Goal: Check status: Check status

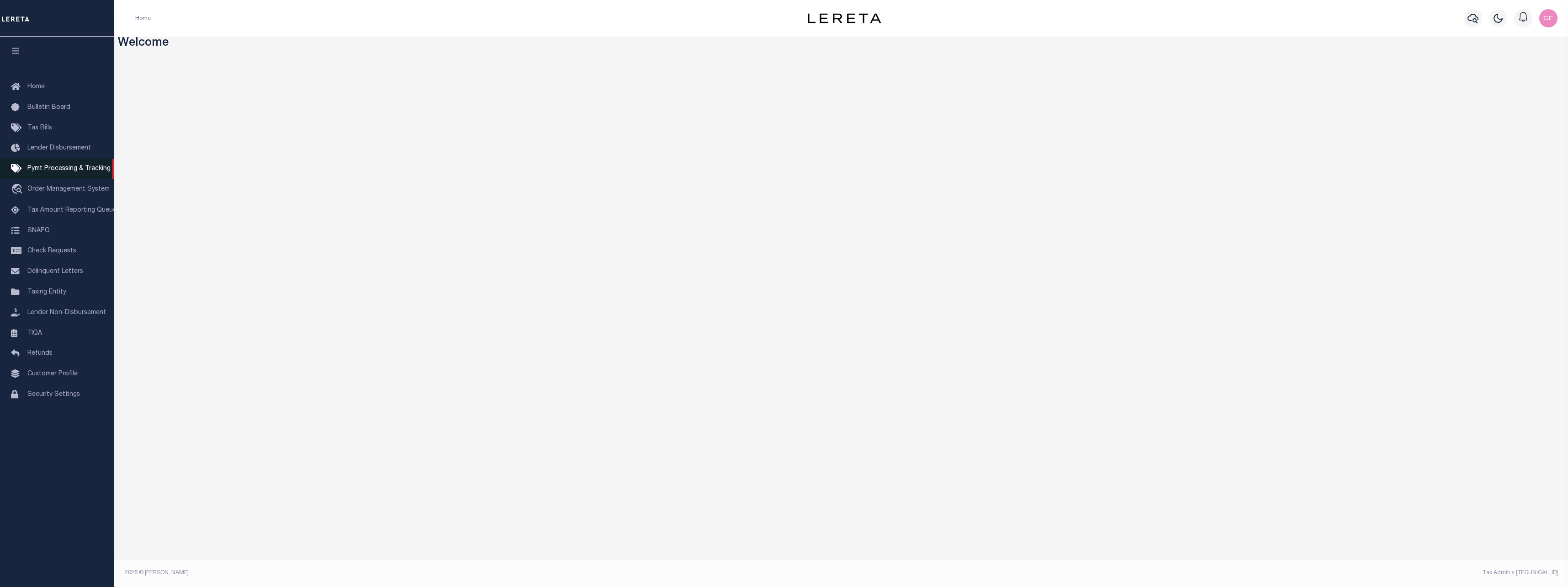
click at [60, 165] on link "Pymt Processing & Tracking" at bounding box center [57, 169] width 115 height 20
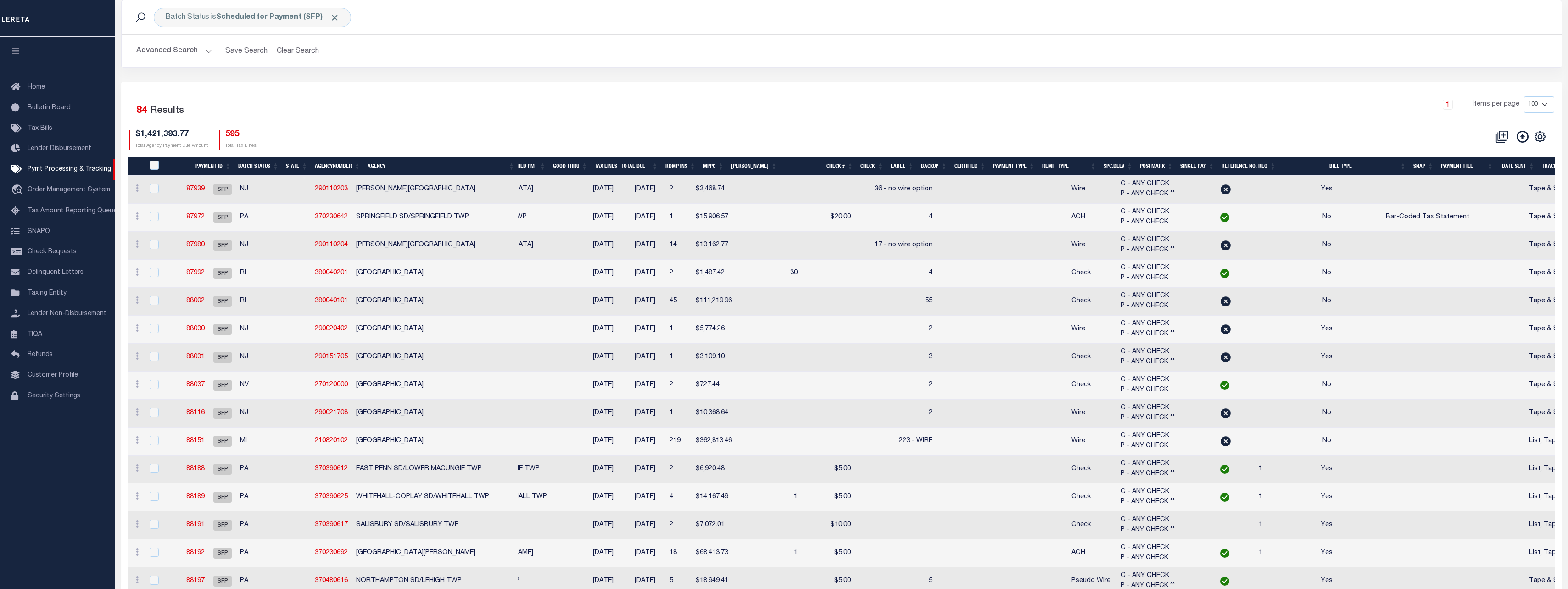
scroll to position [92, 0]
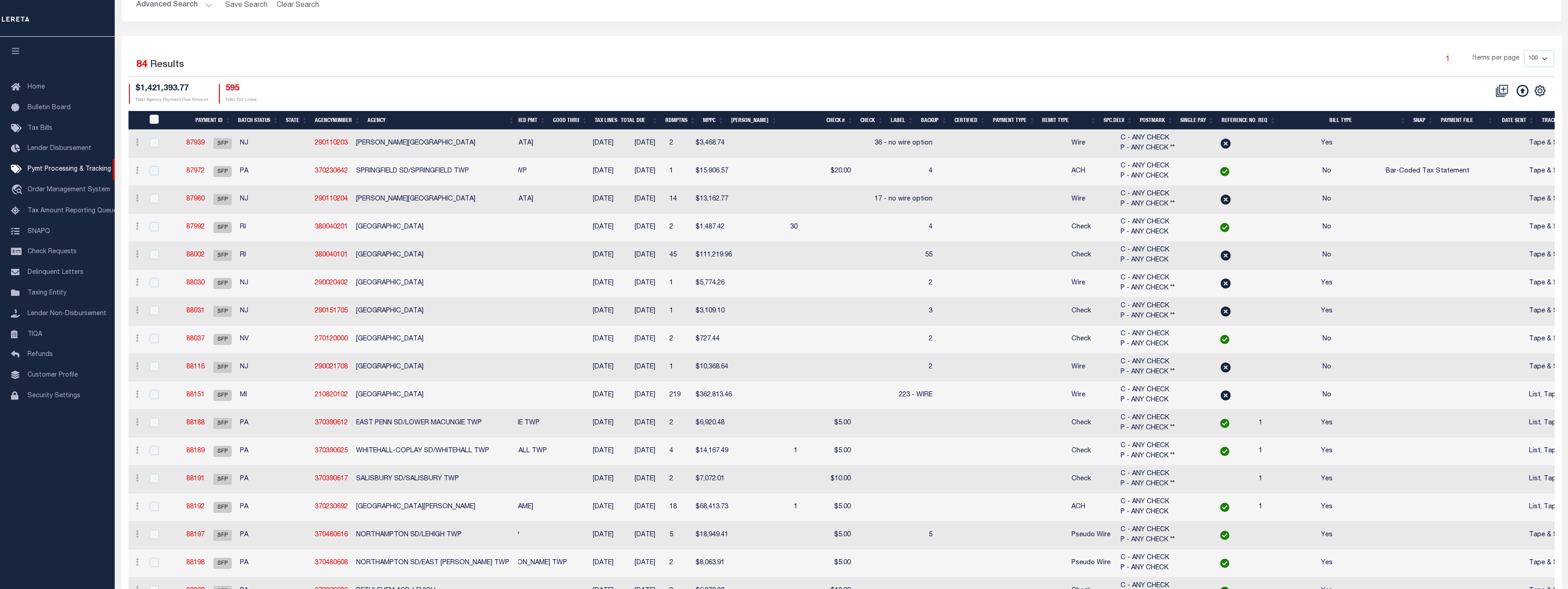
click at [160, 119] on div "PayeePmtBatchStatus" at bounding box center [161, 120] width 26 height 10
click at [155, 119] on input "PayeePmtBatchStatus" at bounding box center [154, 120] width 9 height 9
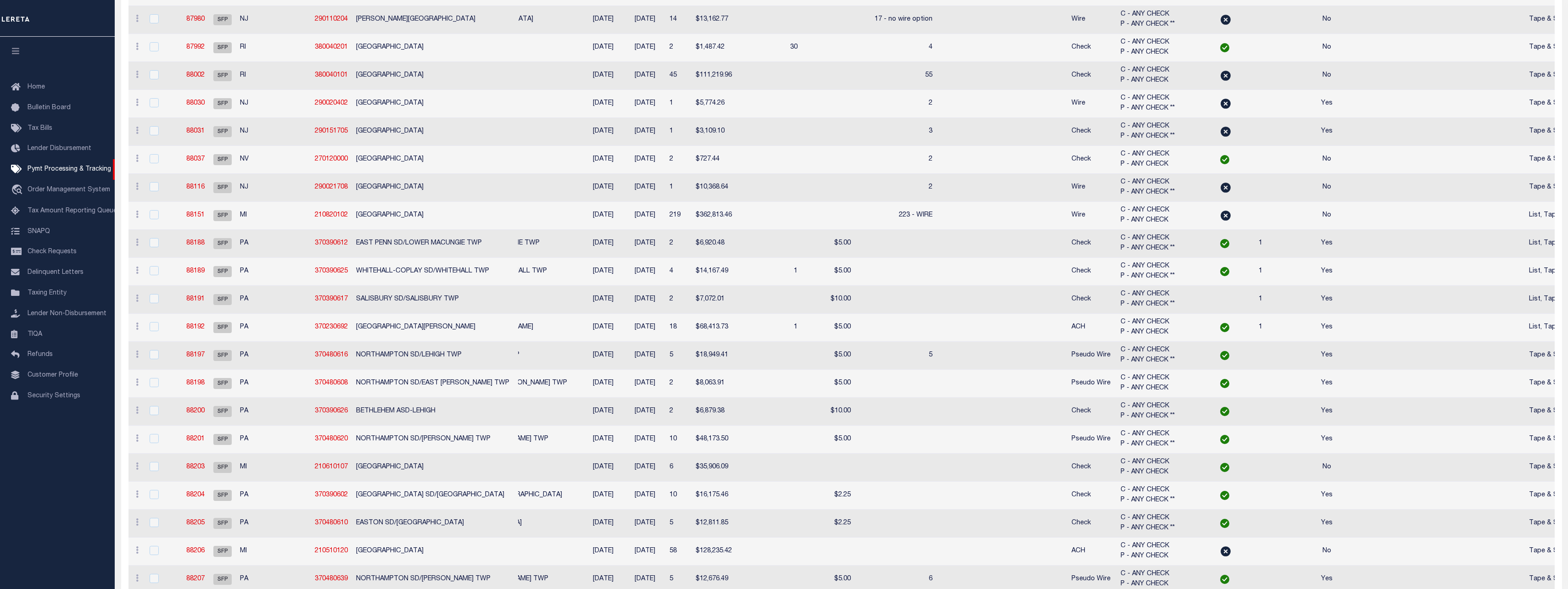
scroll to position [0, 0]
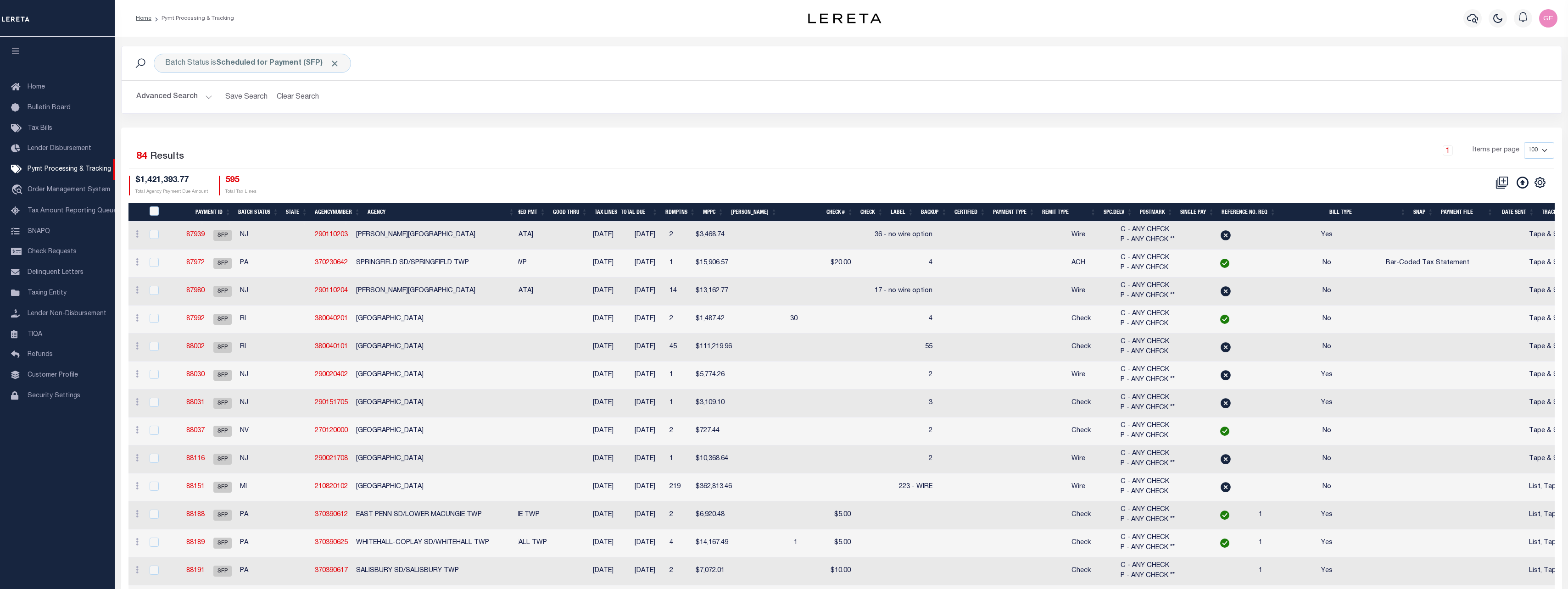
click at [149, 210] on div "PayeePmtBatchStatus" at bounding box center [161, 211] width 26 height 10
click at [154, 212] on input "PayeePmtBatchStatus" at bounding box center [154, 211] width 9 height 9
checkbox input "false"
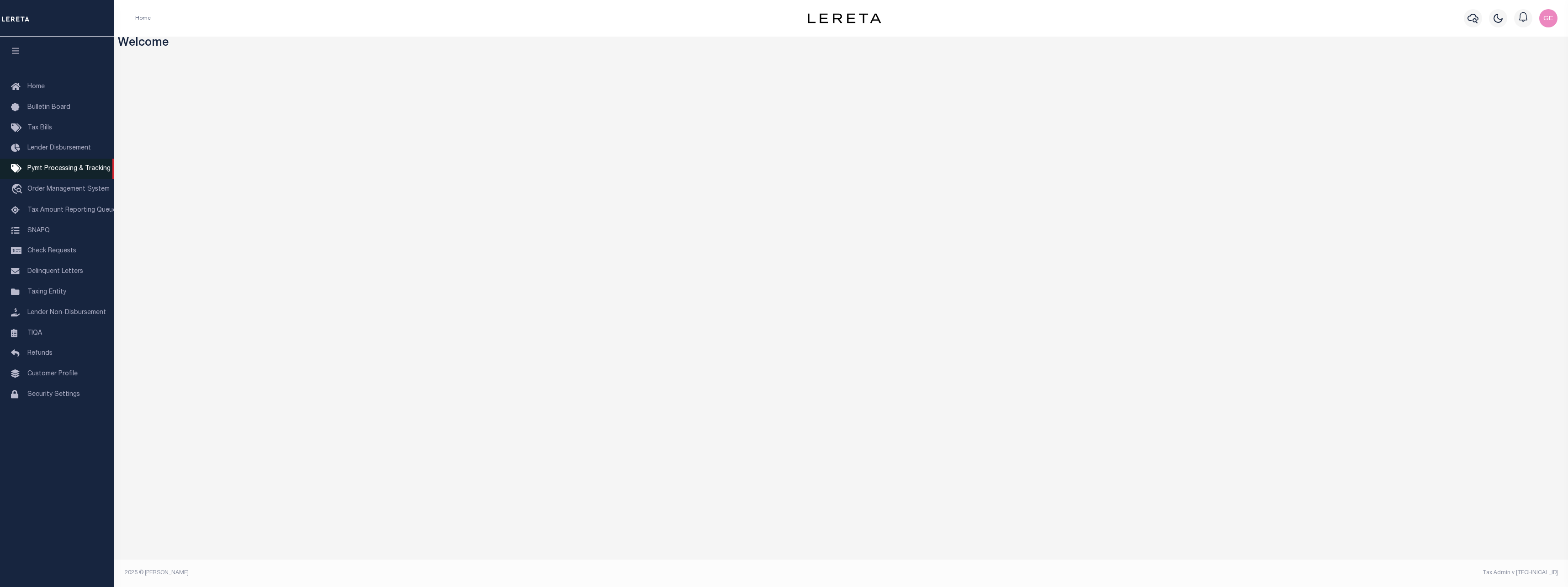
click at [49, 179] on link "Pymt Processing & Tracking" at bounding box center [57, 169] width 115 height 20
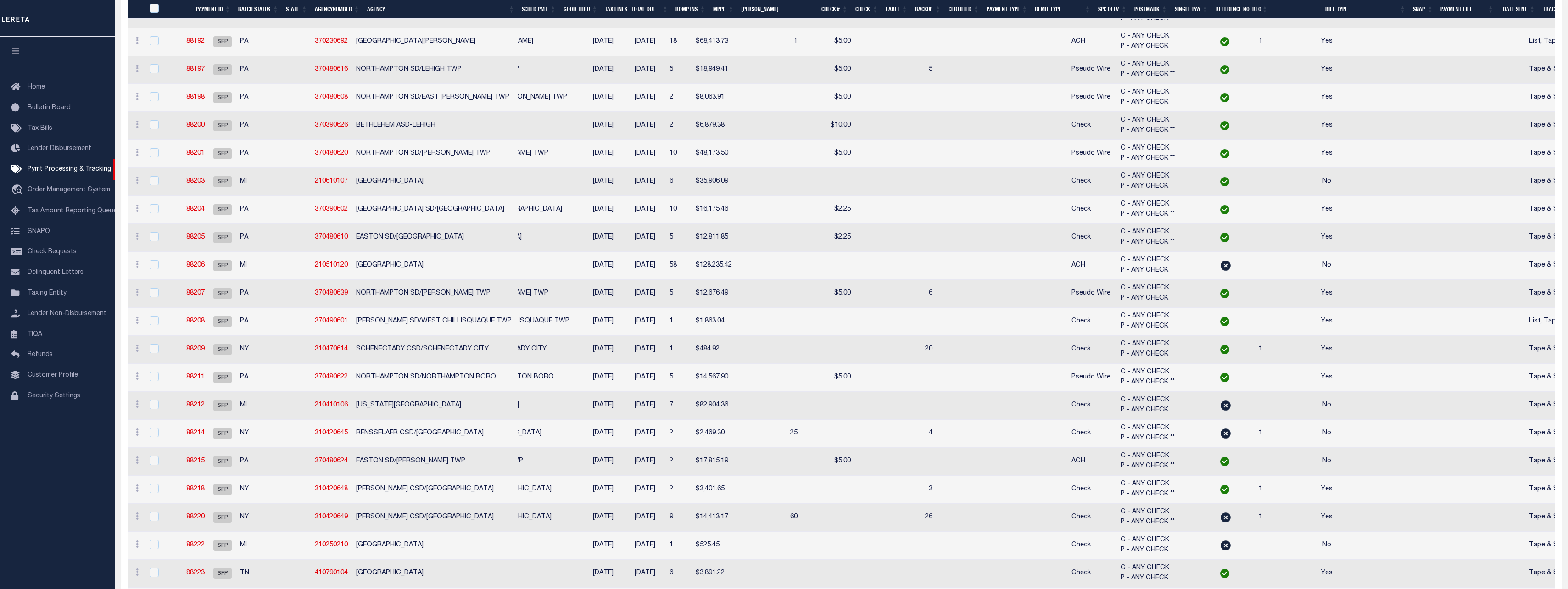
scroll to position [620, 0]
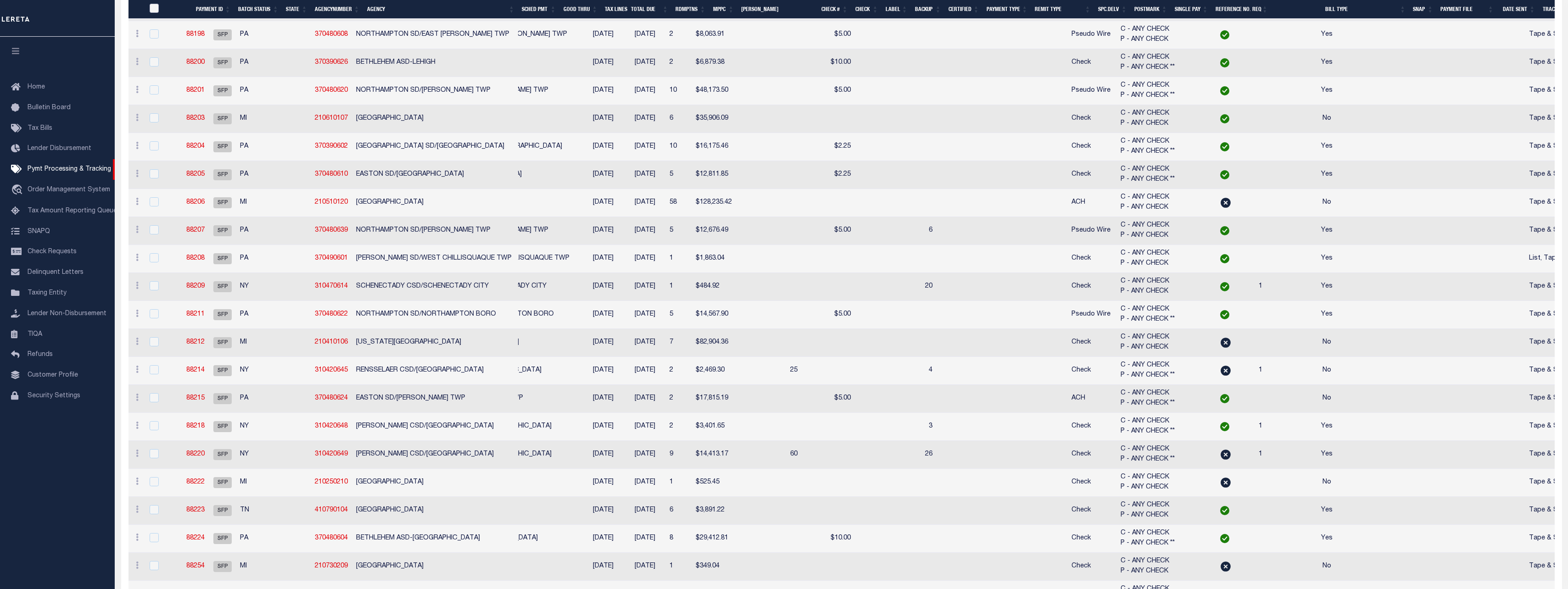
click at [154, 8] on input "PayeePmtBatchStatus" at bounding box center [154, 9] width 9 height 9
checkbox input "true"
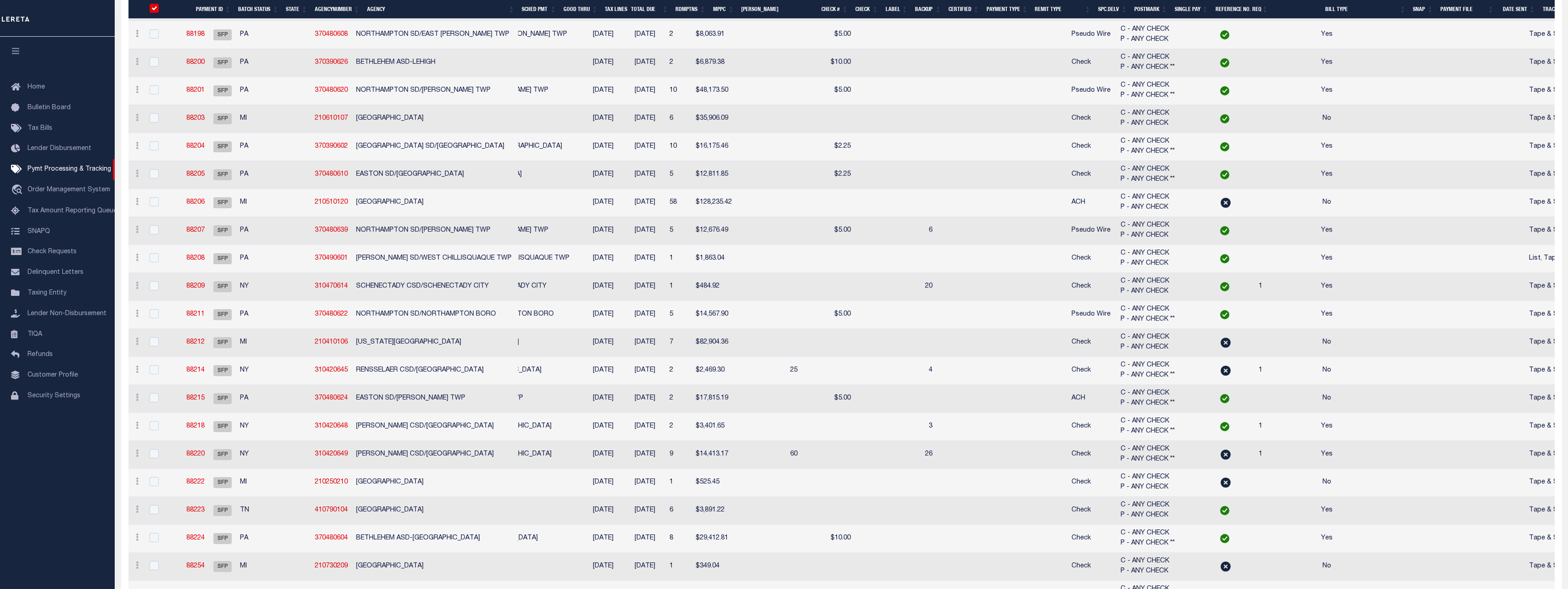
checkbox input "true"
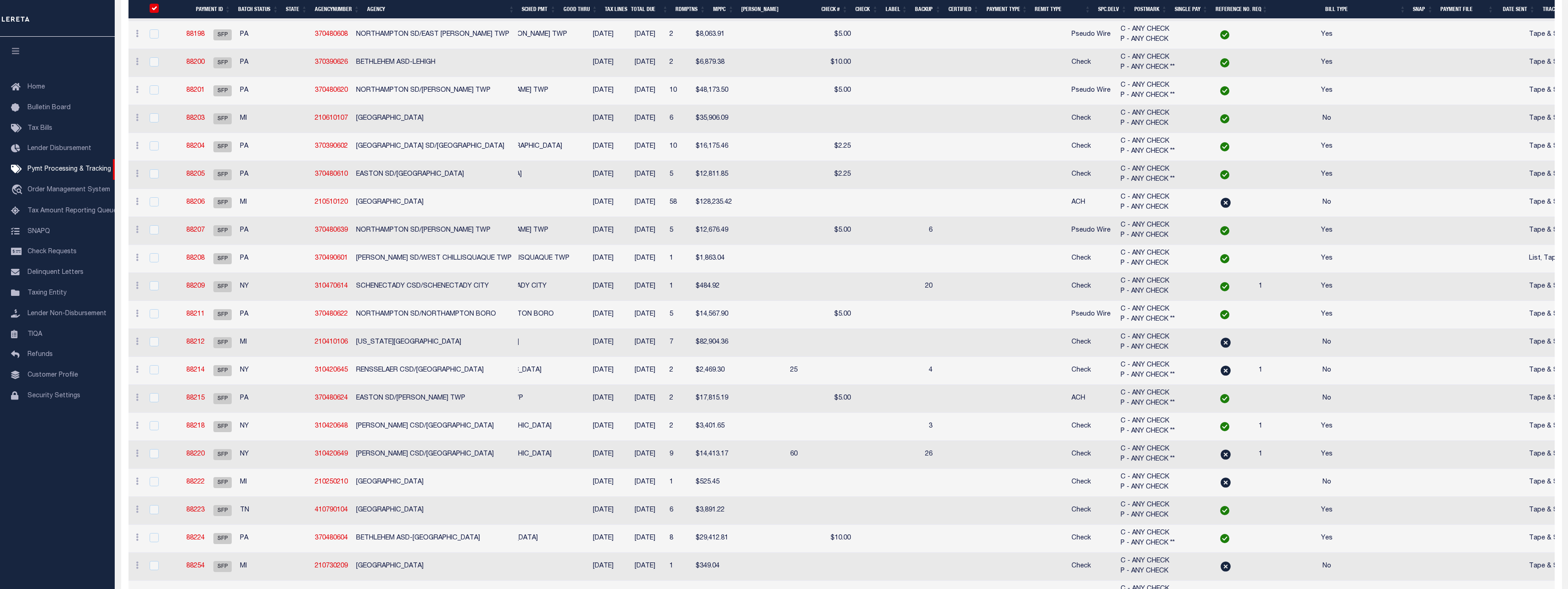
checkbox input "true"
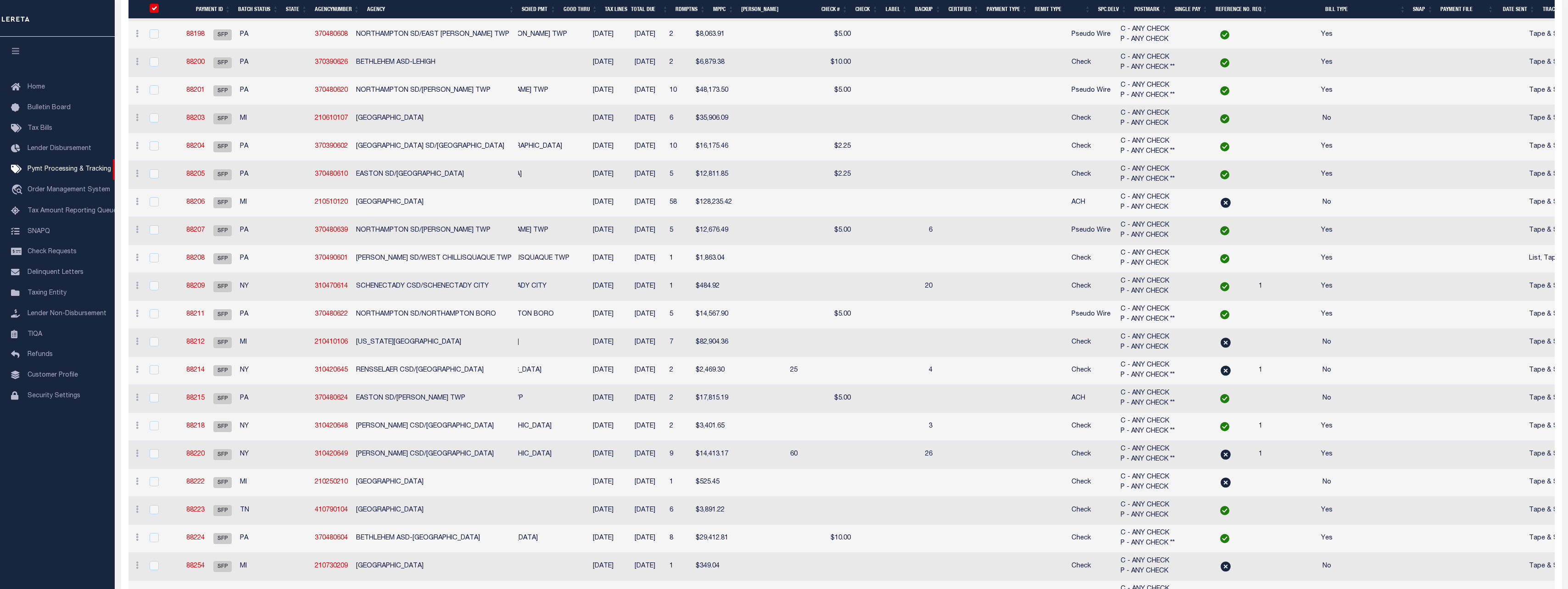
checkbox input "true"
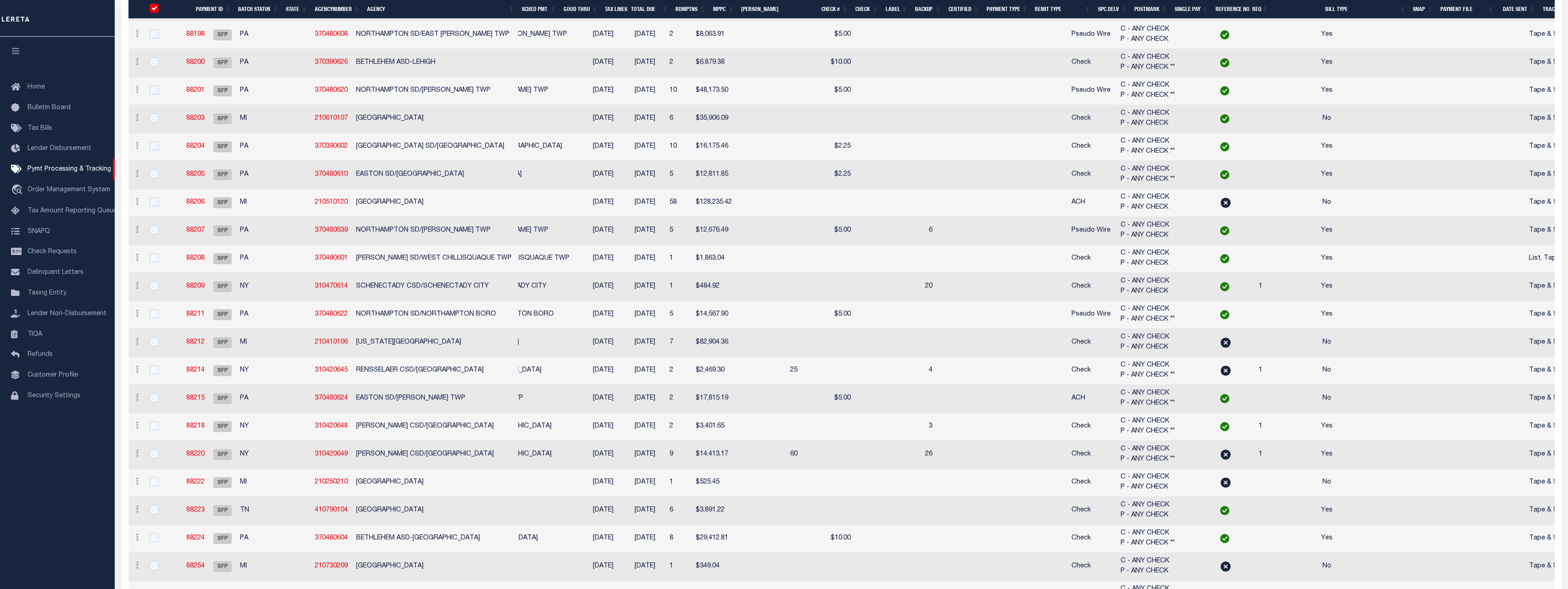
checkbox input "true"
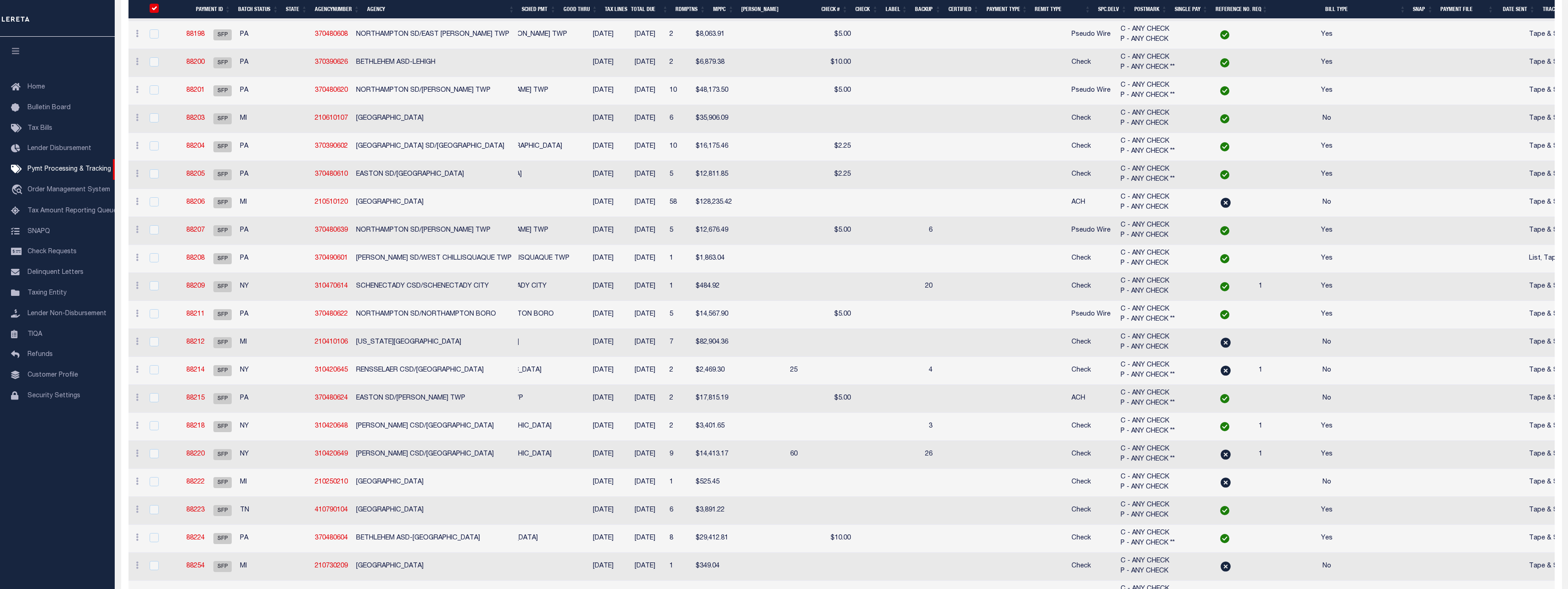
checkbox input "true"
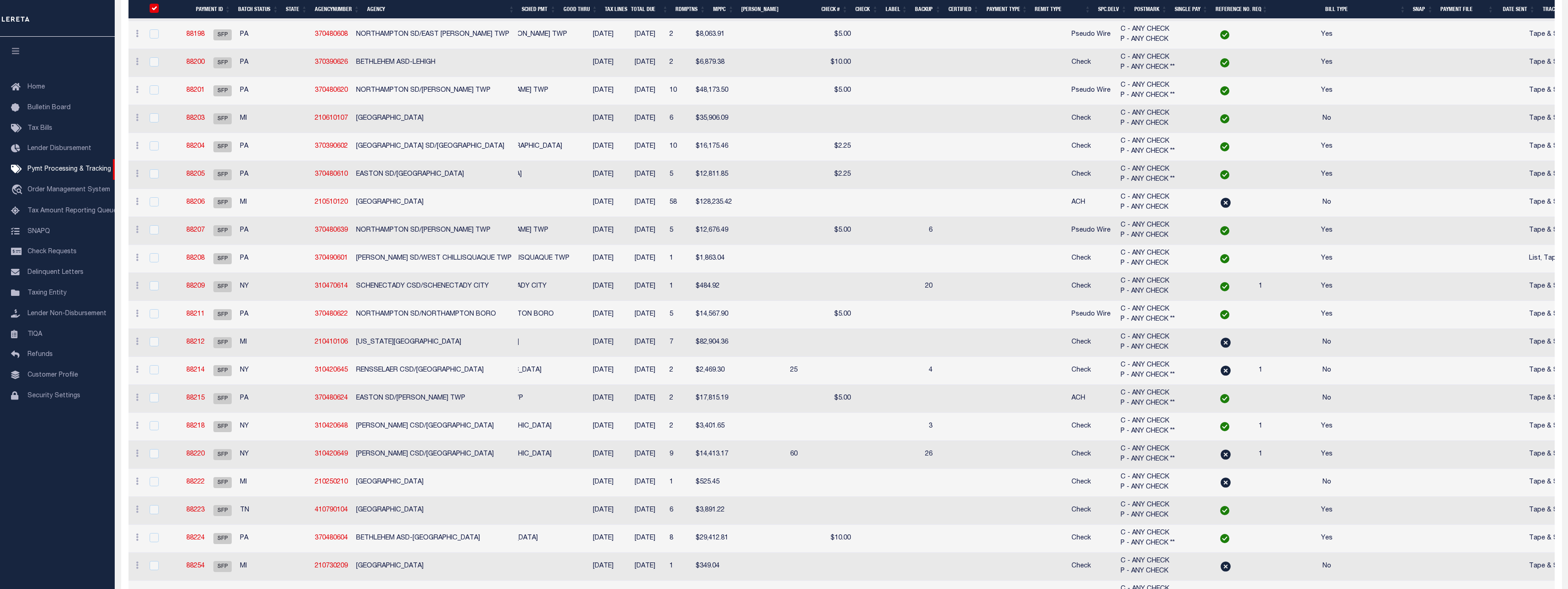
checkbox input "true"
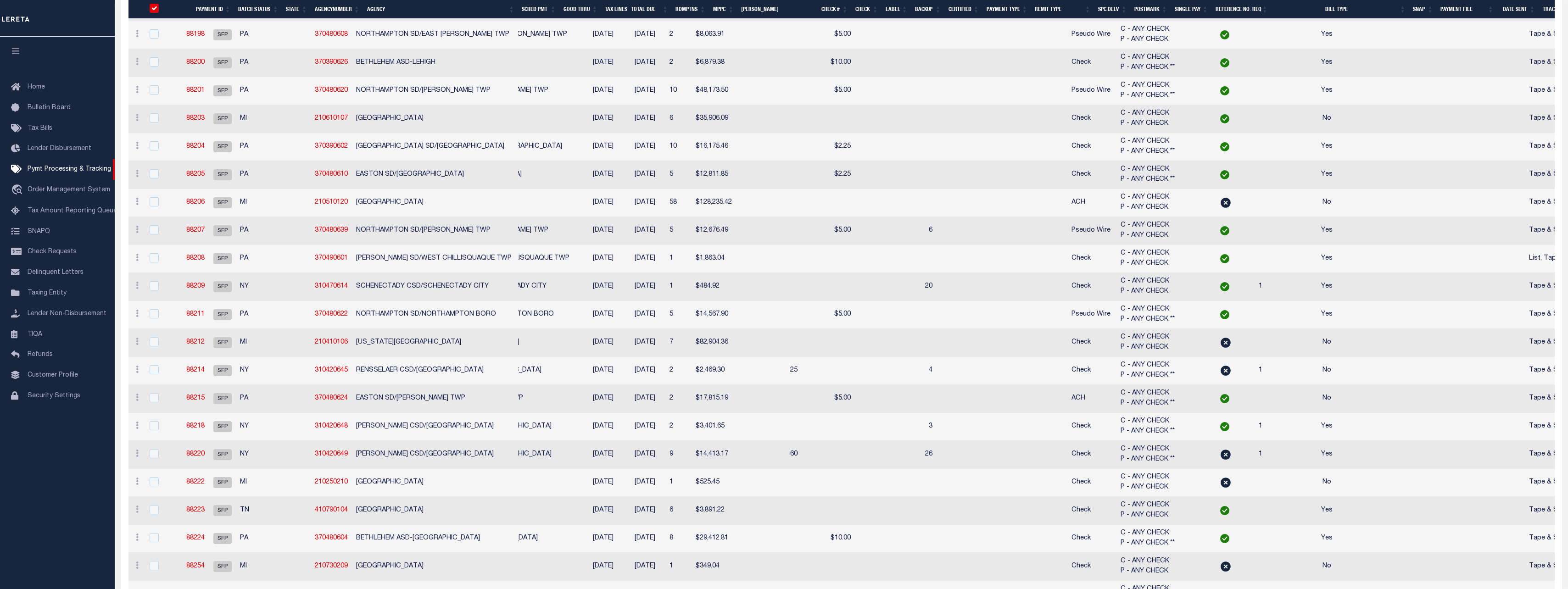
checkbox input "true"
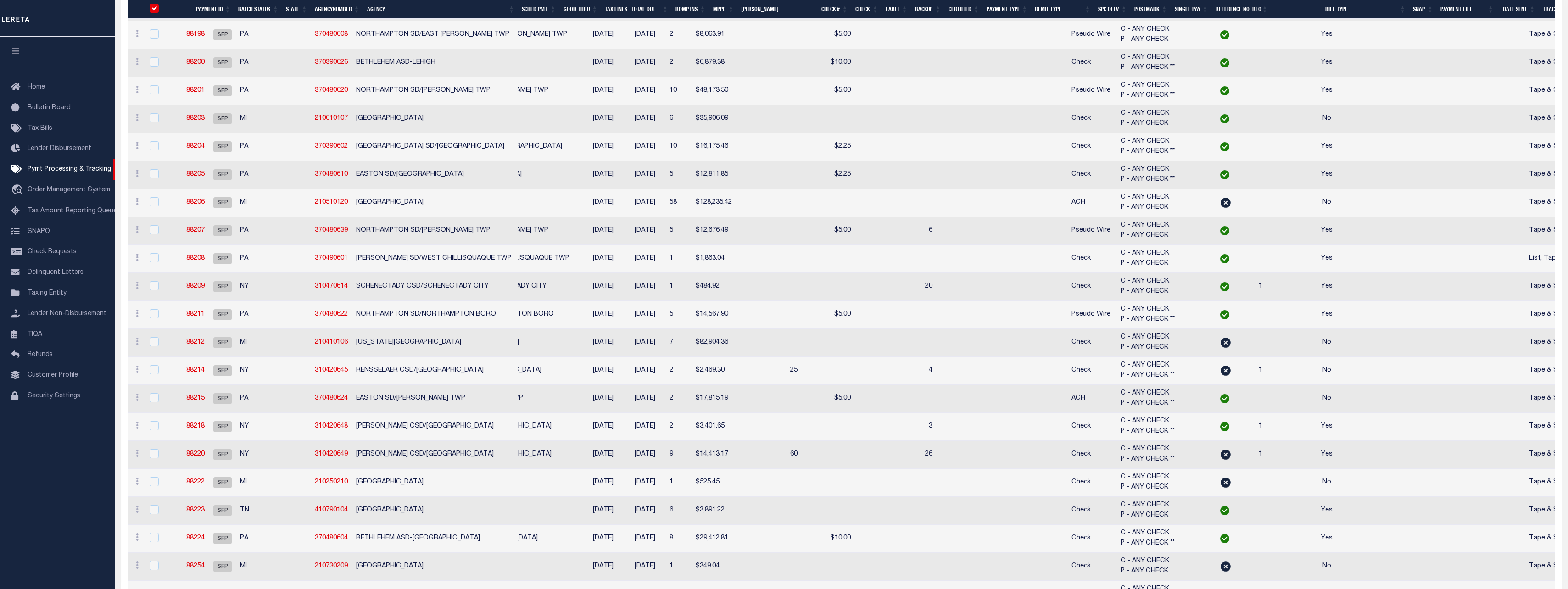
checkbox input "true"
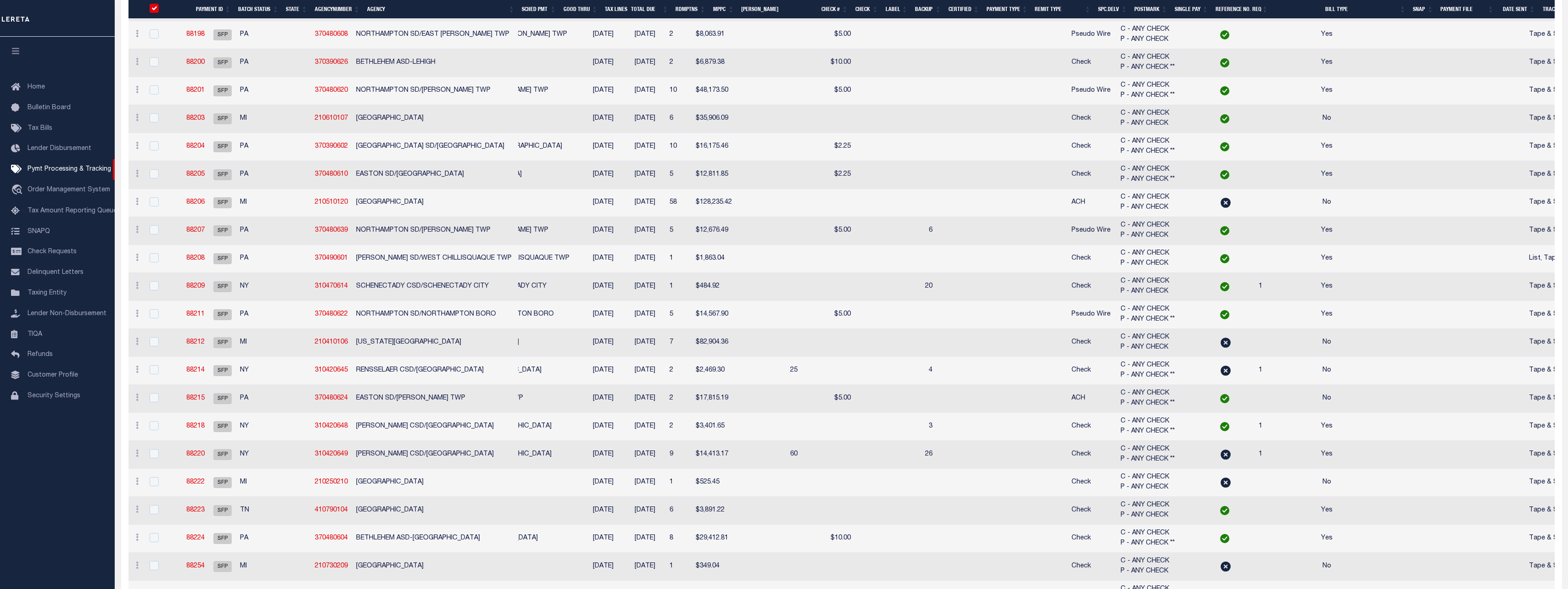
checkbox input "true"
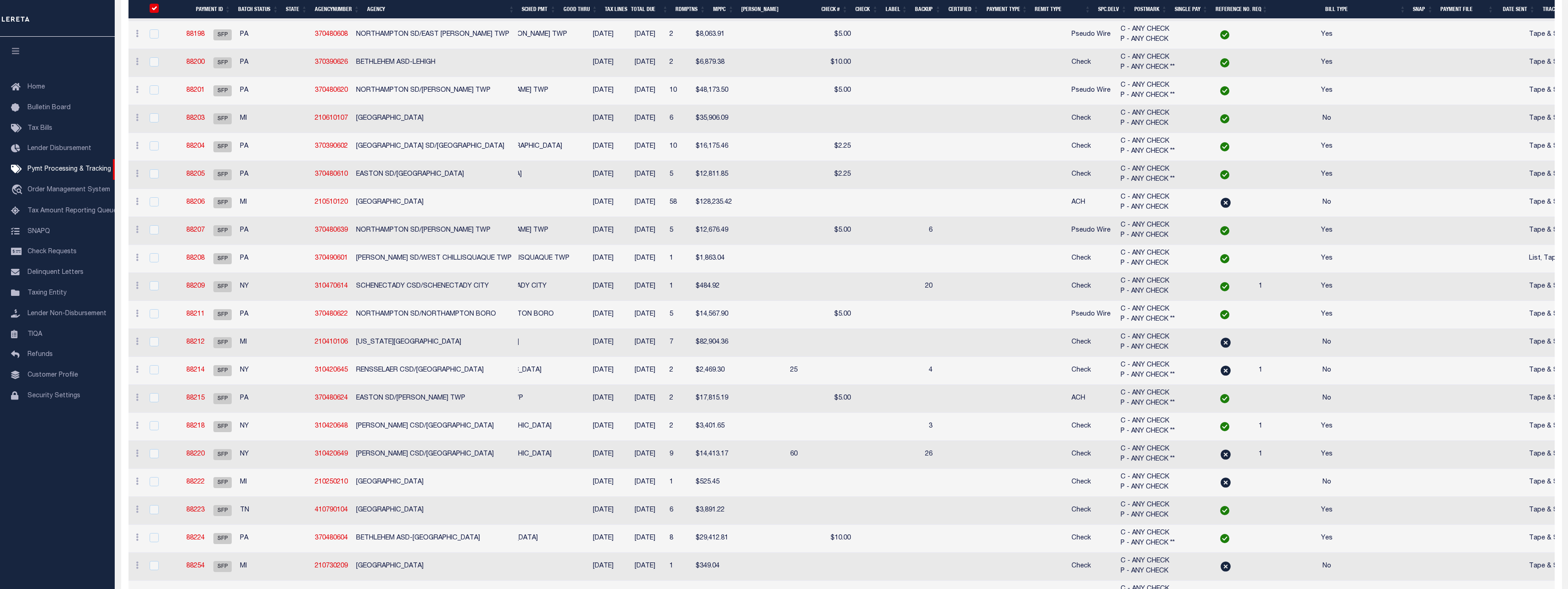
checkbox input "true"
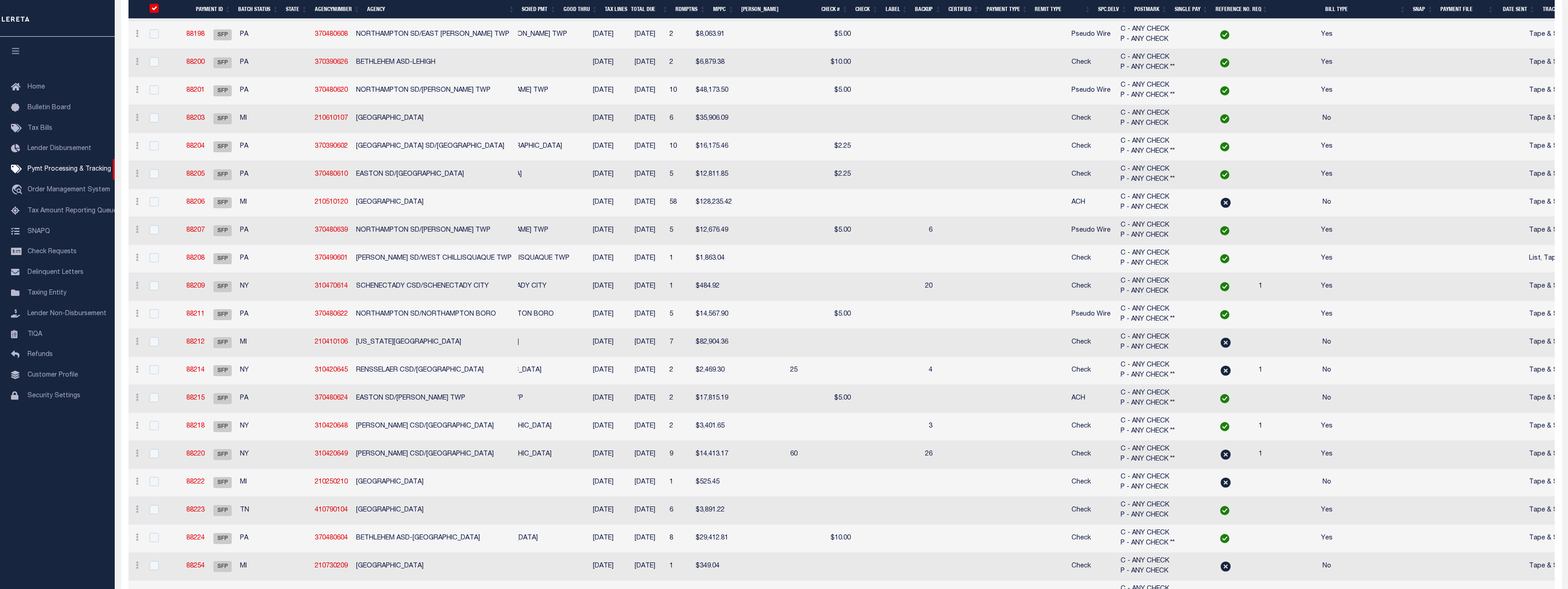
checkbox input "true"
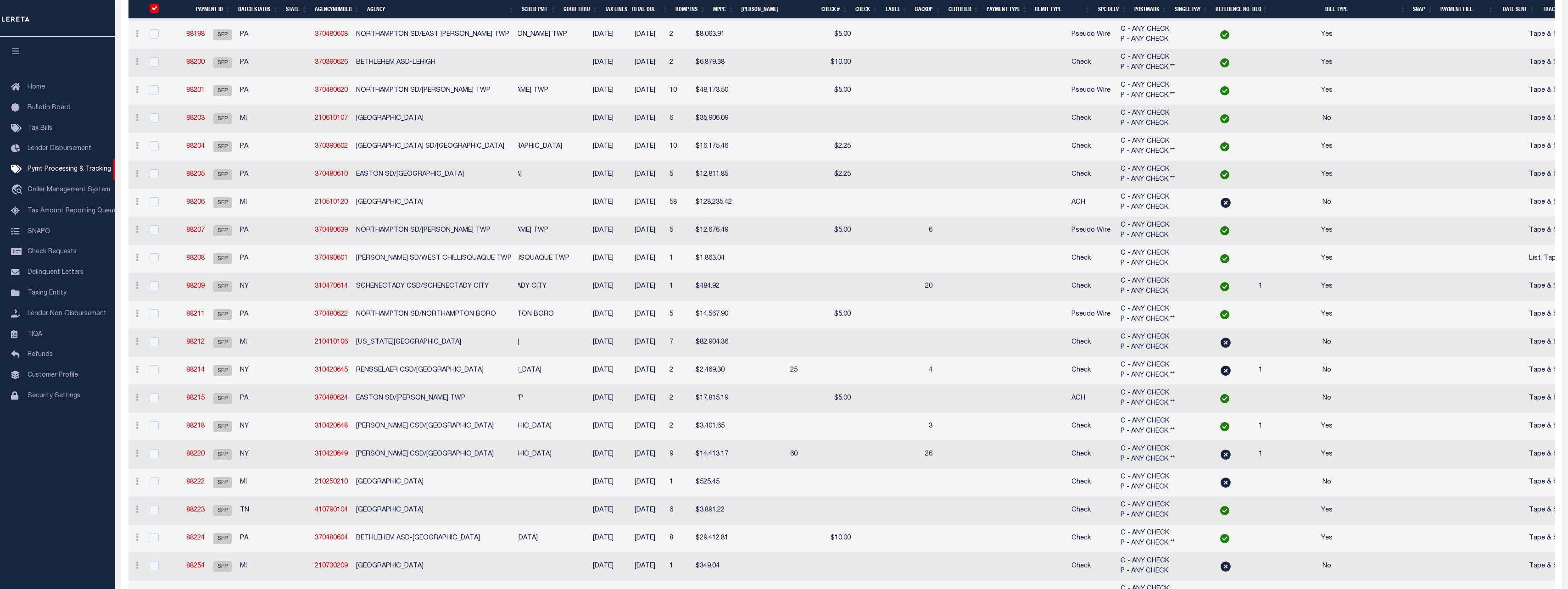
checkbox input "true"
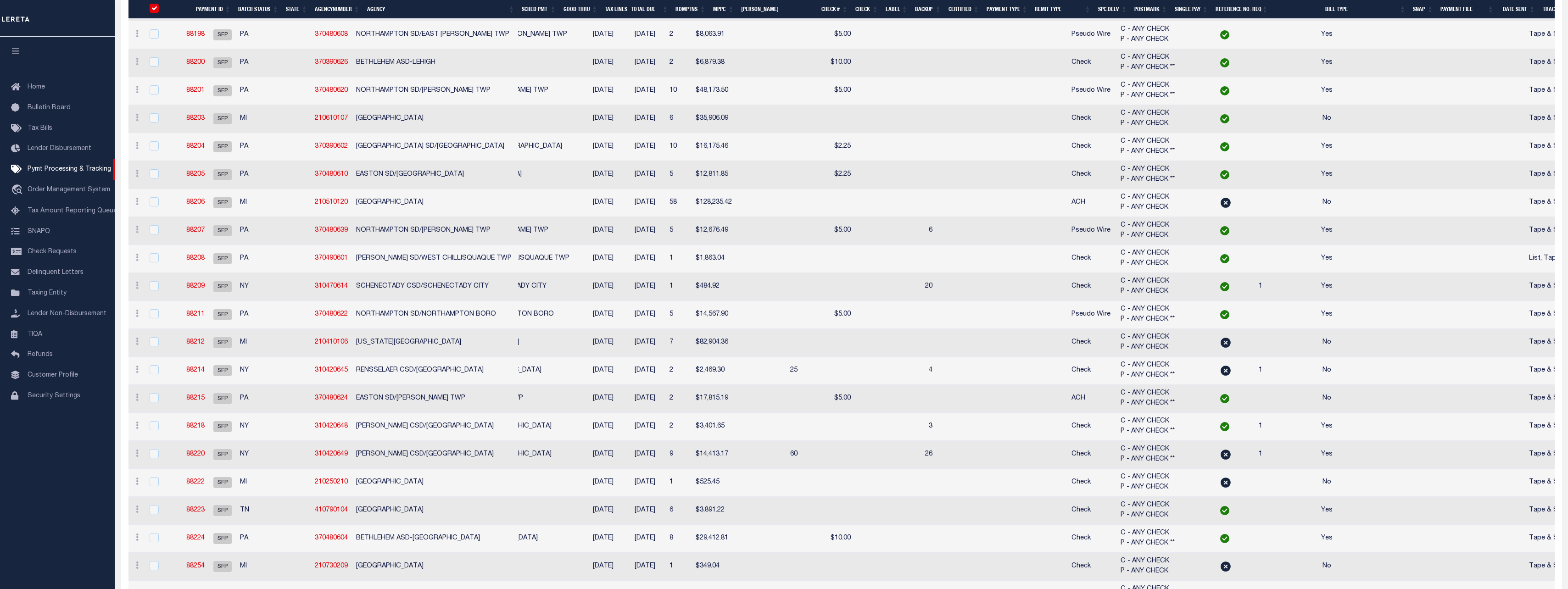
checkbox input "true"
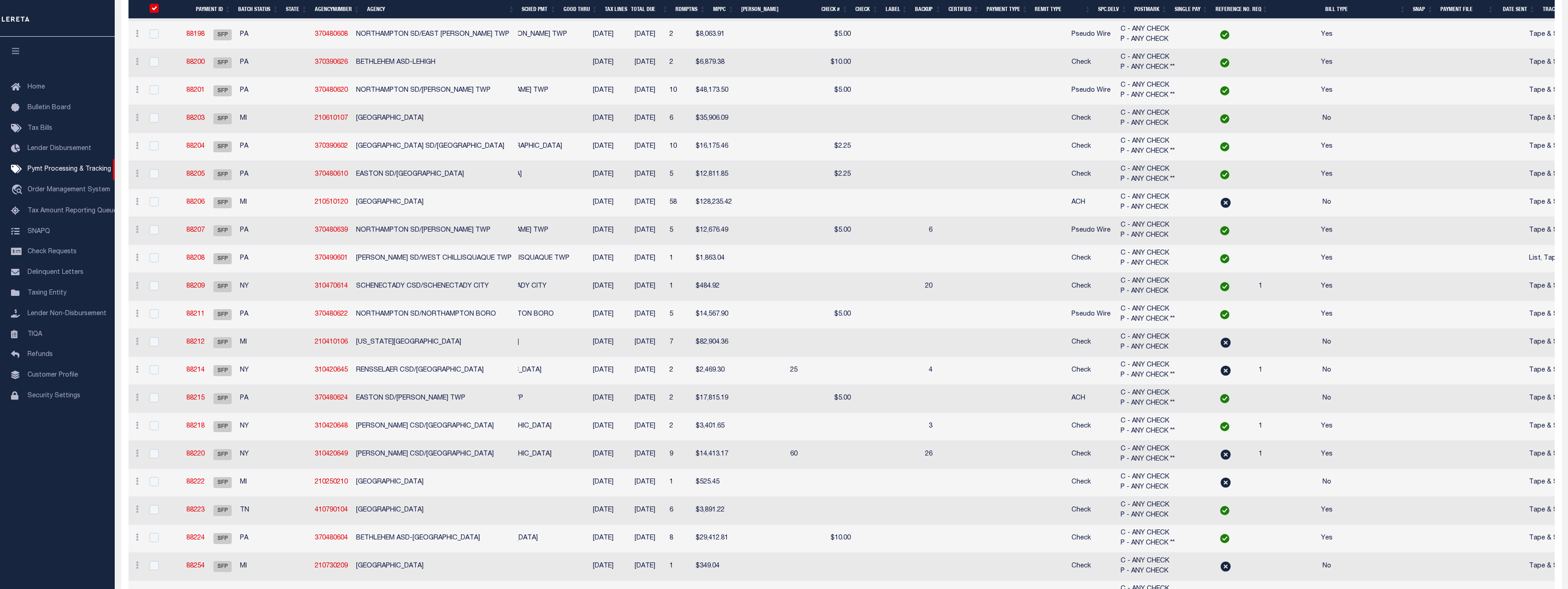
checkbox input "true"
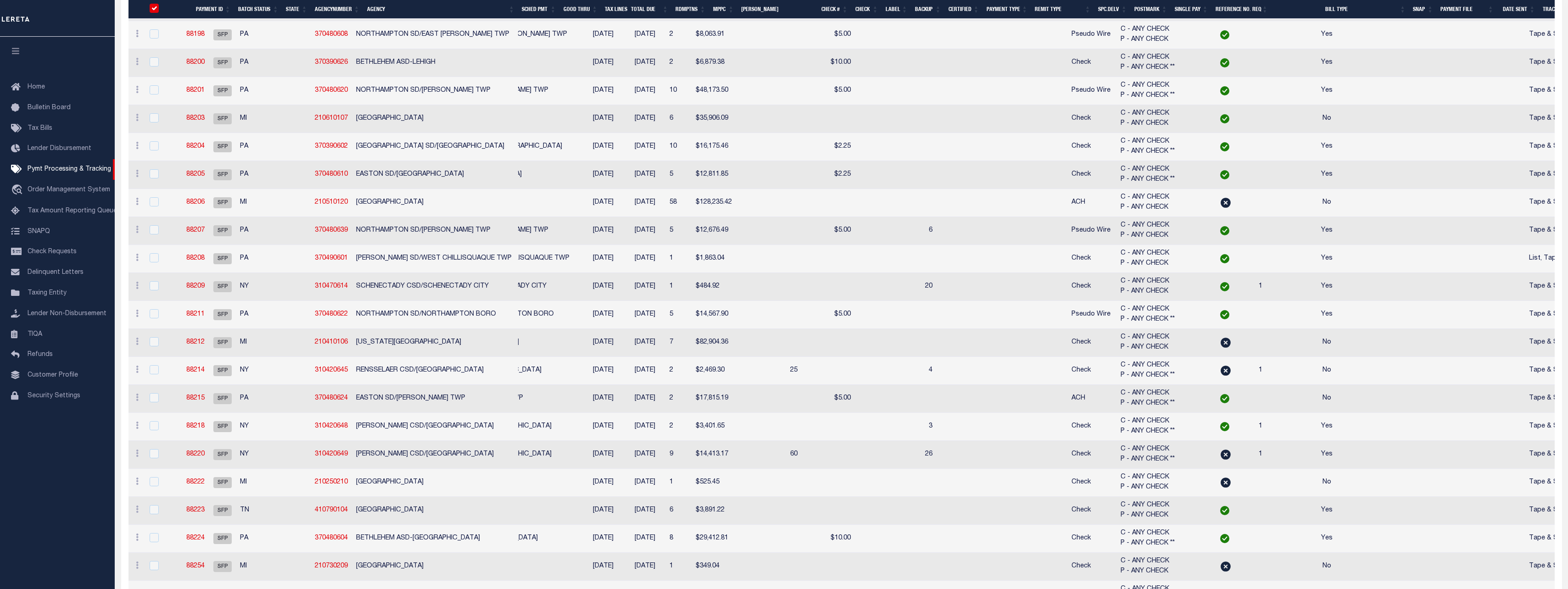
checkbox input "true"
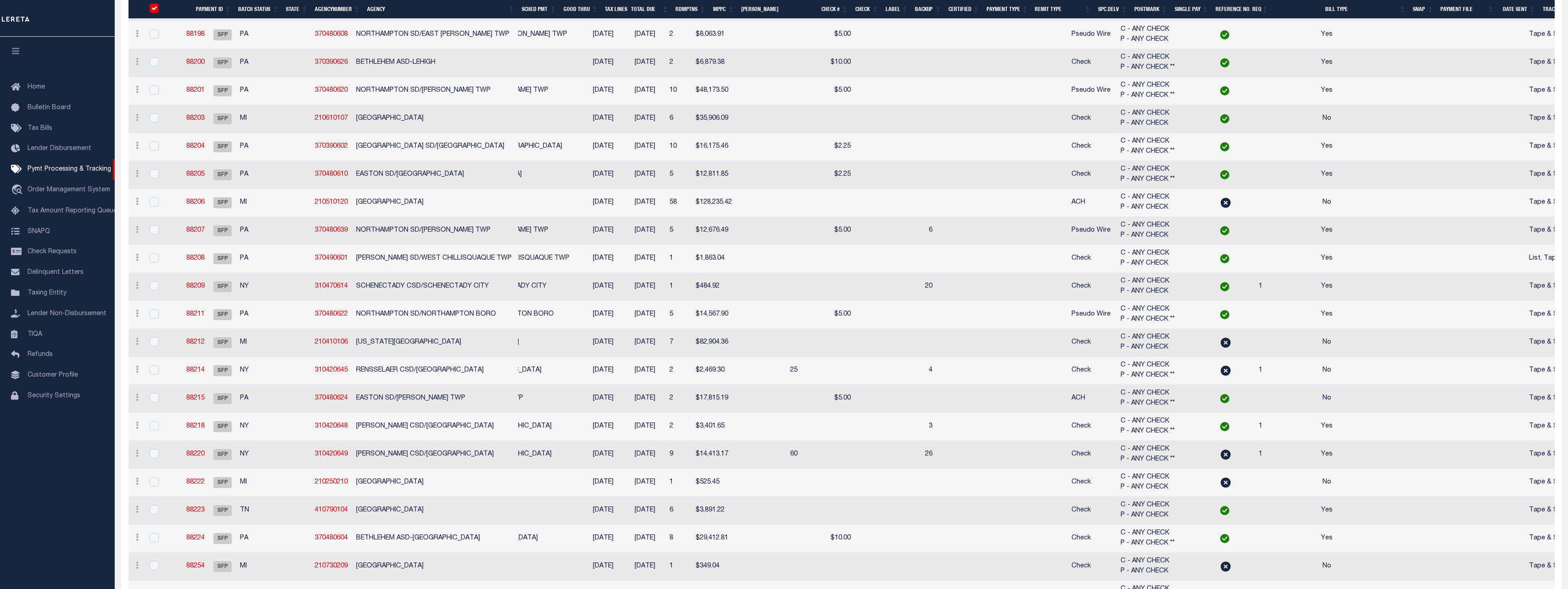
checkbox input "true"
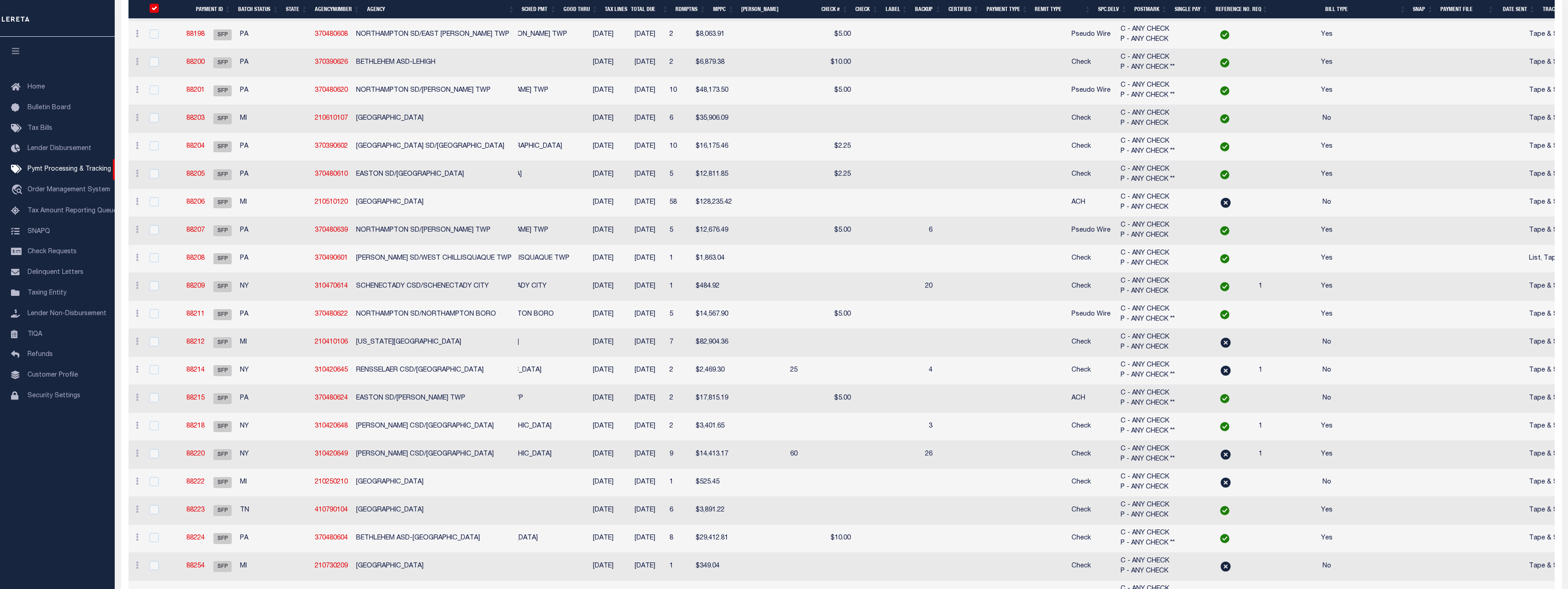
checkbox input "true"
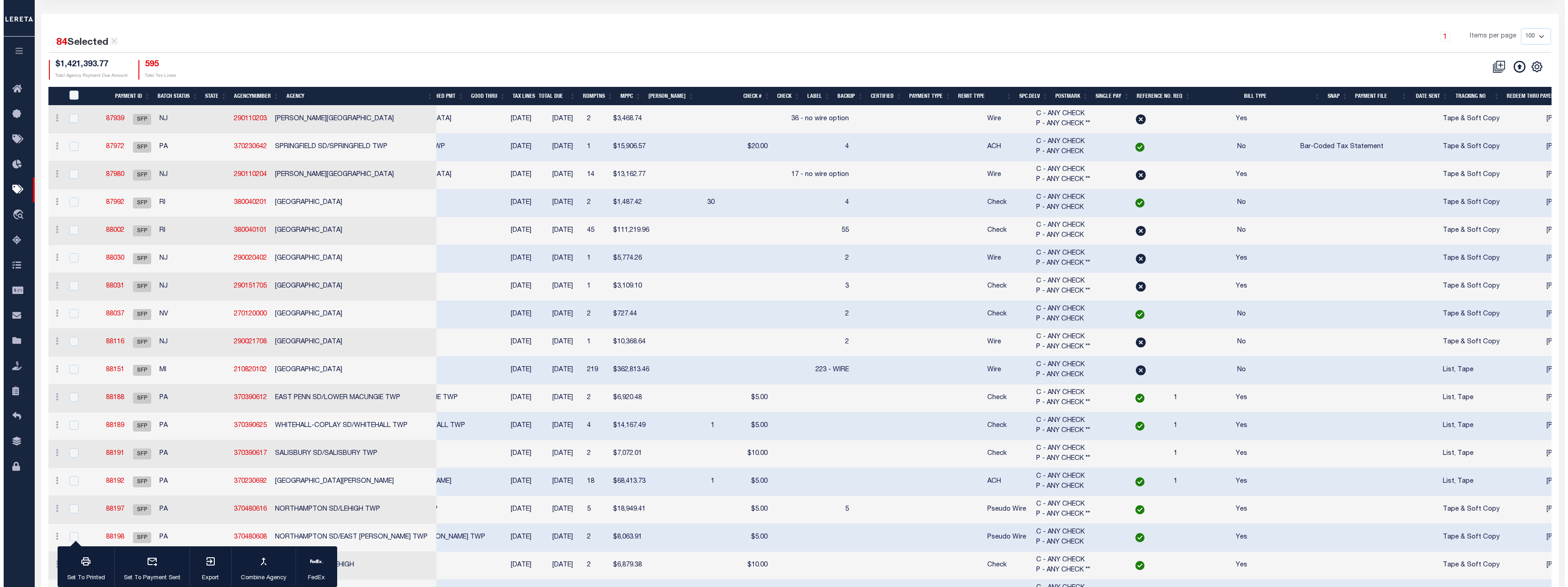
scroll to position [0, 0]
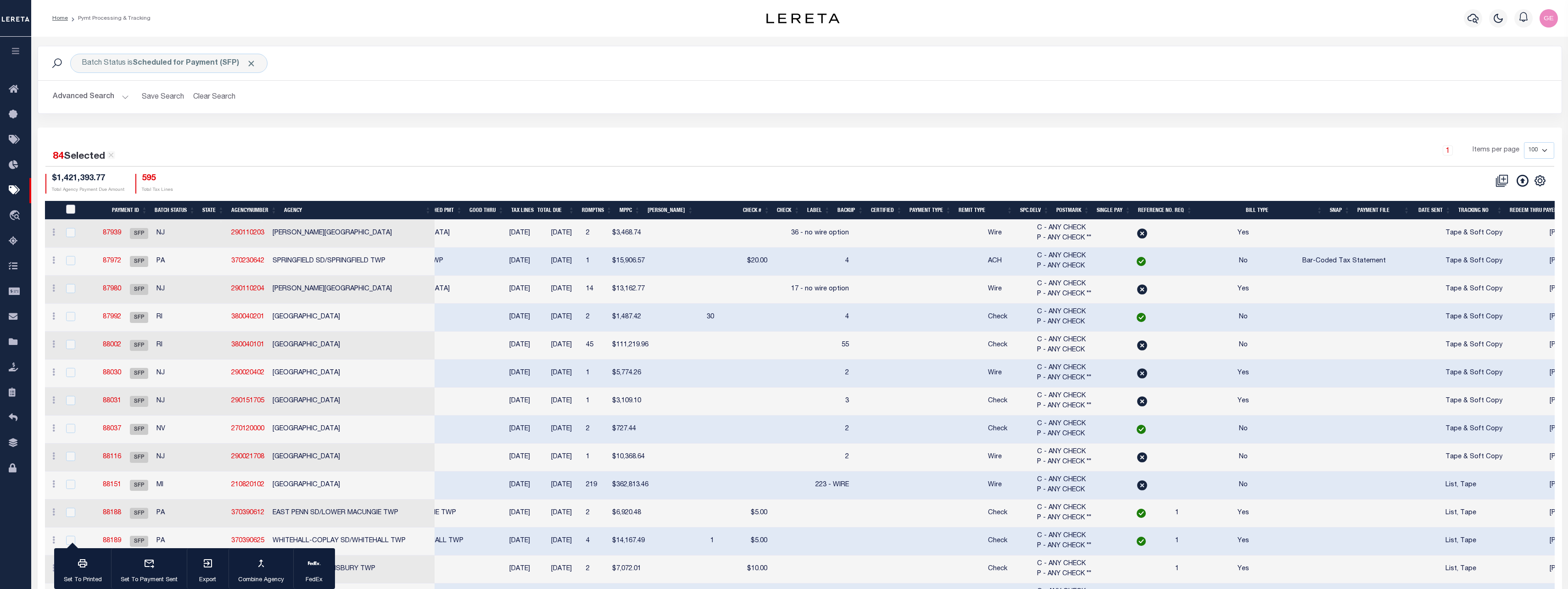
click at [68, 212] on input "PayeePmtBatchStatus" at bounding box center [71, 210] width 9 height 9
click at [75, 210] on input "PayeePmtBatchStatus" at bounding box center [71, 210] width 9 height 9
checkbox input "false"
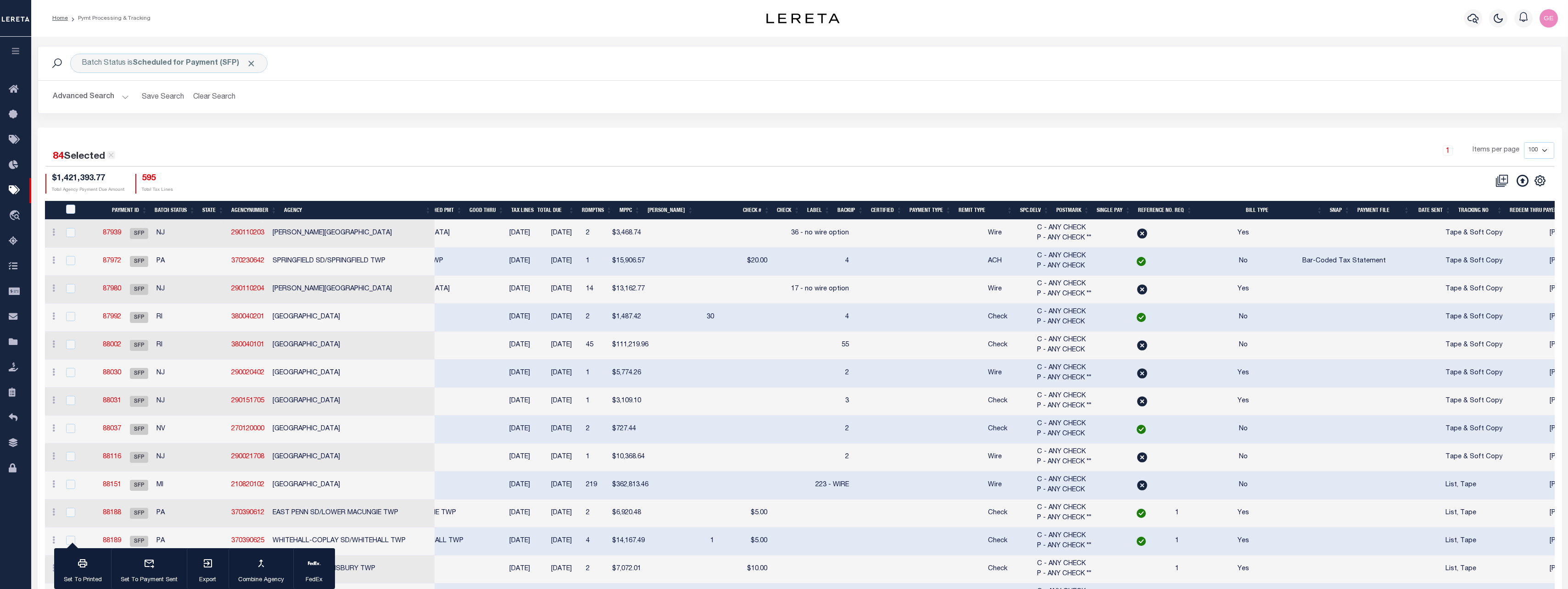
click at [109, 157] on icon at bounding box center [111, 155] width 8 height 8
checkbox input "false"
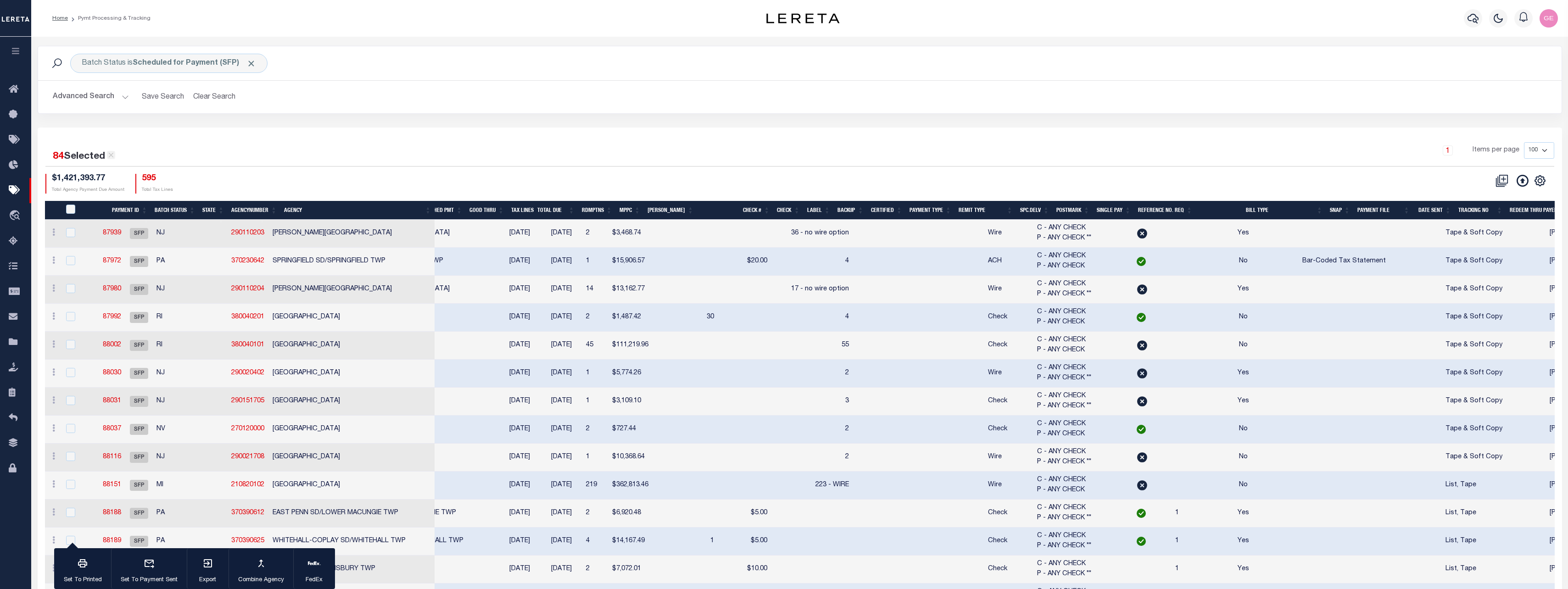
checkbox input "false"
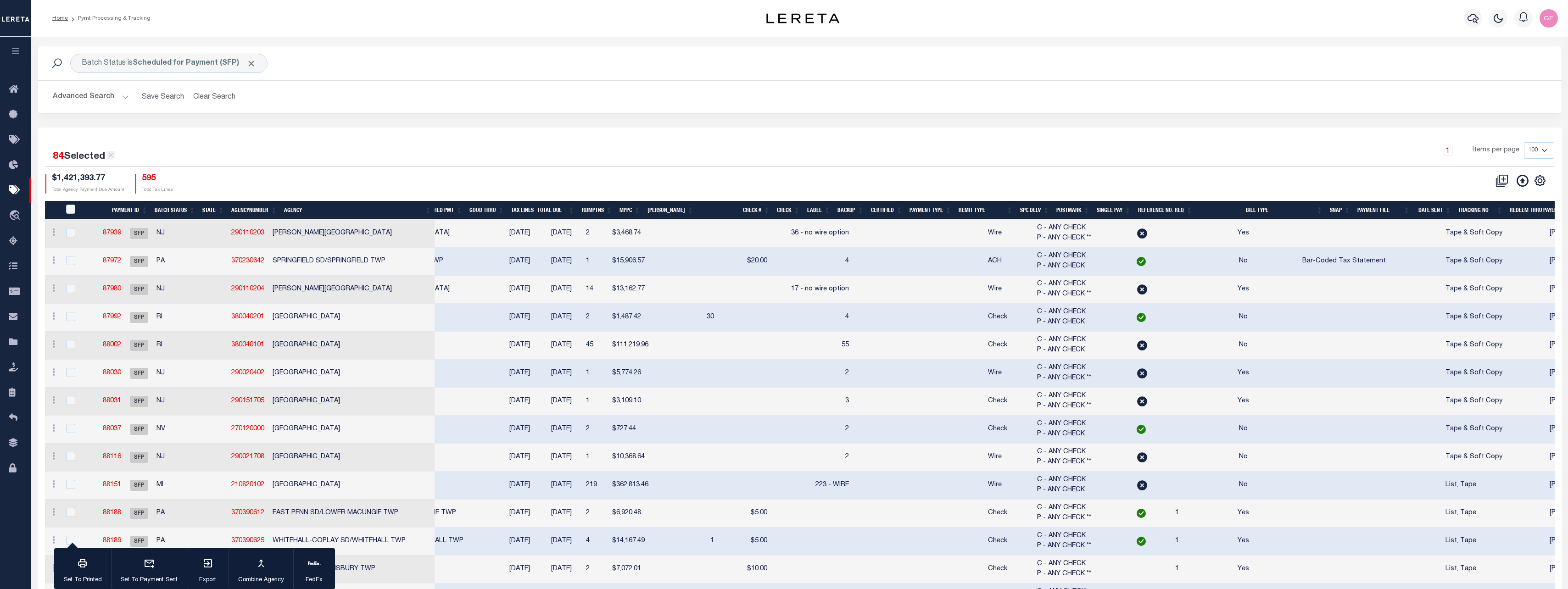
checkbox input "false"
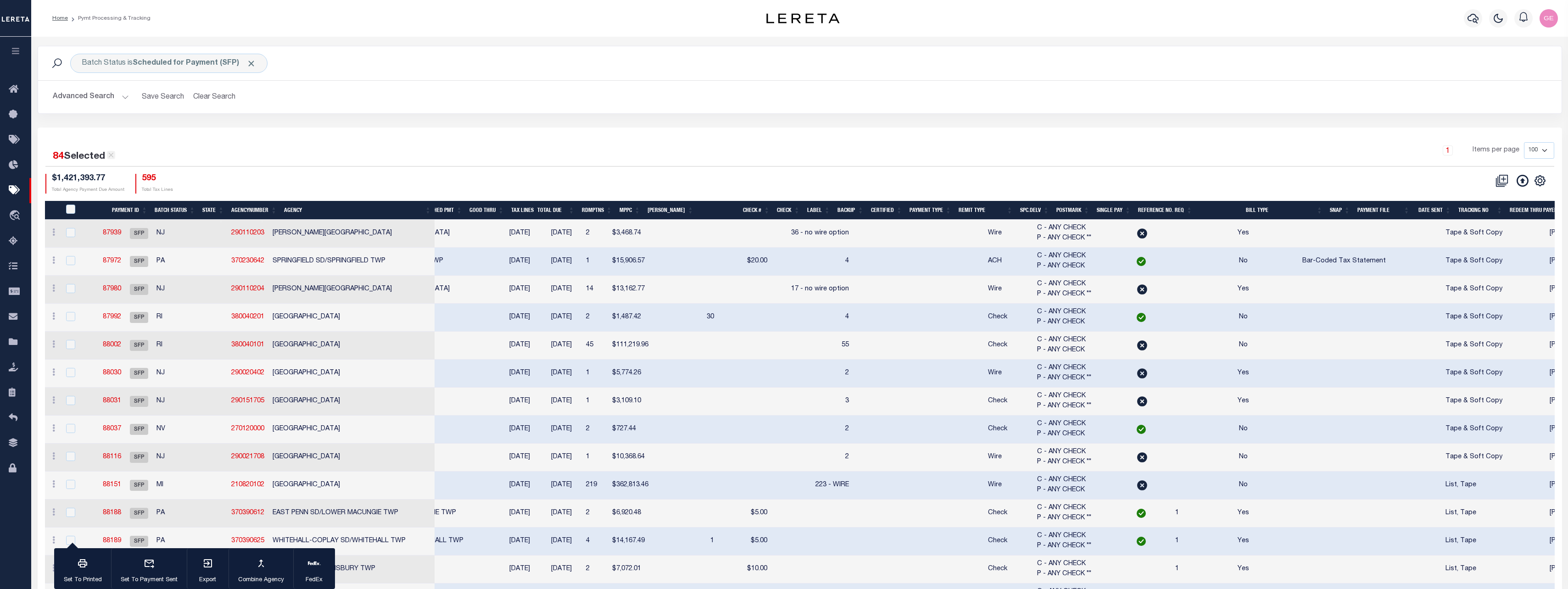
checkbox input "false"
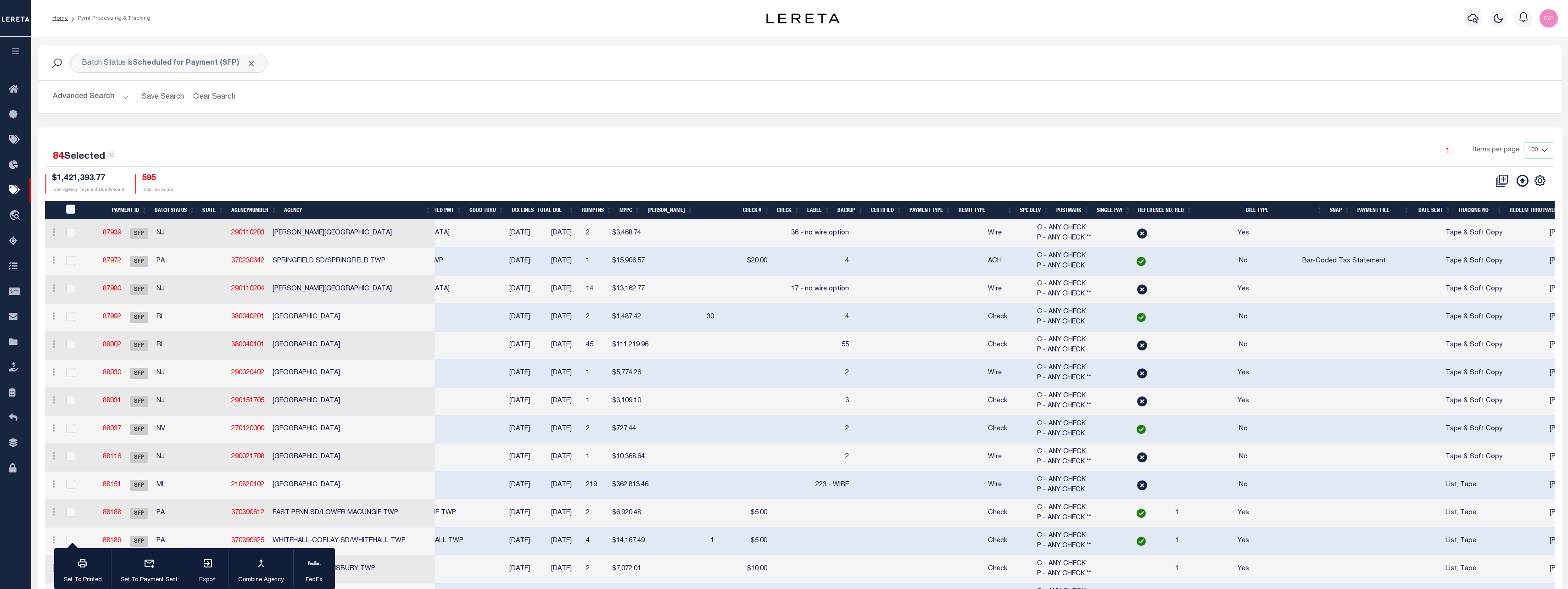
checkbox input "false"
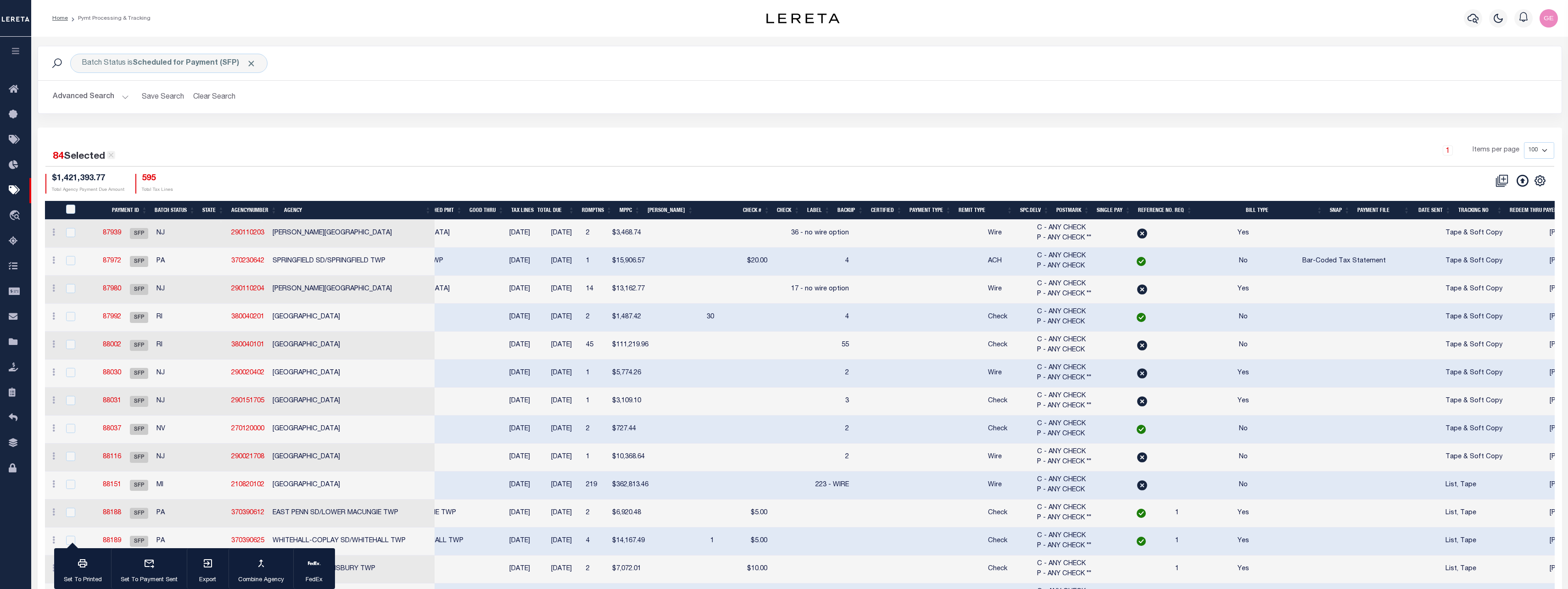
checkbox input "false"
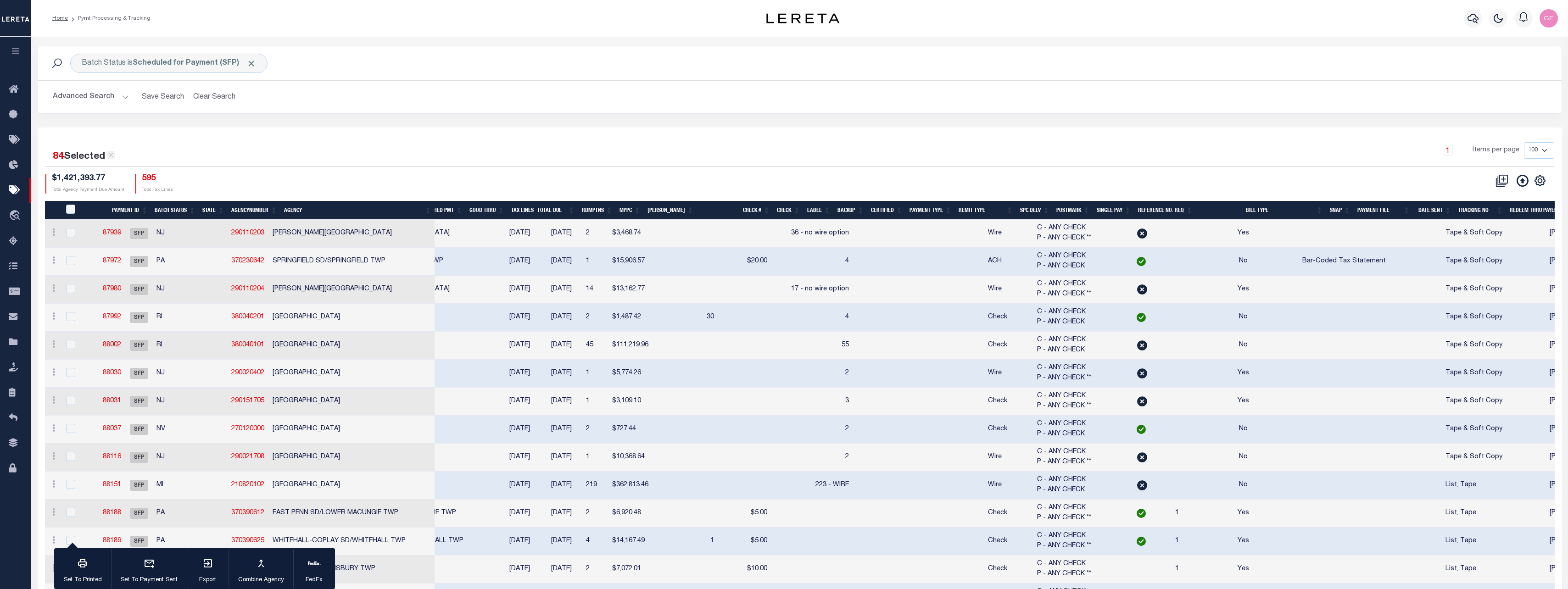
checkbox input "false"
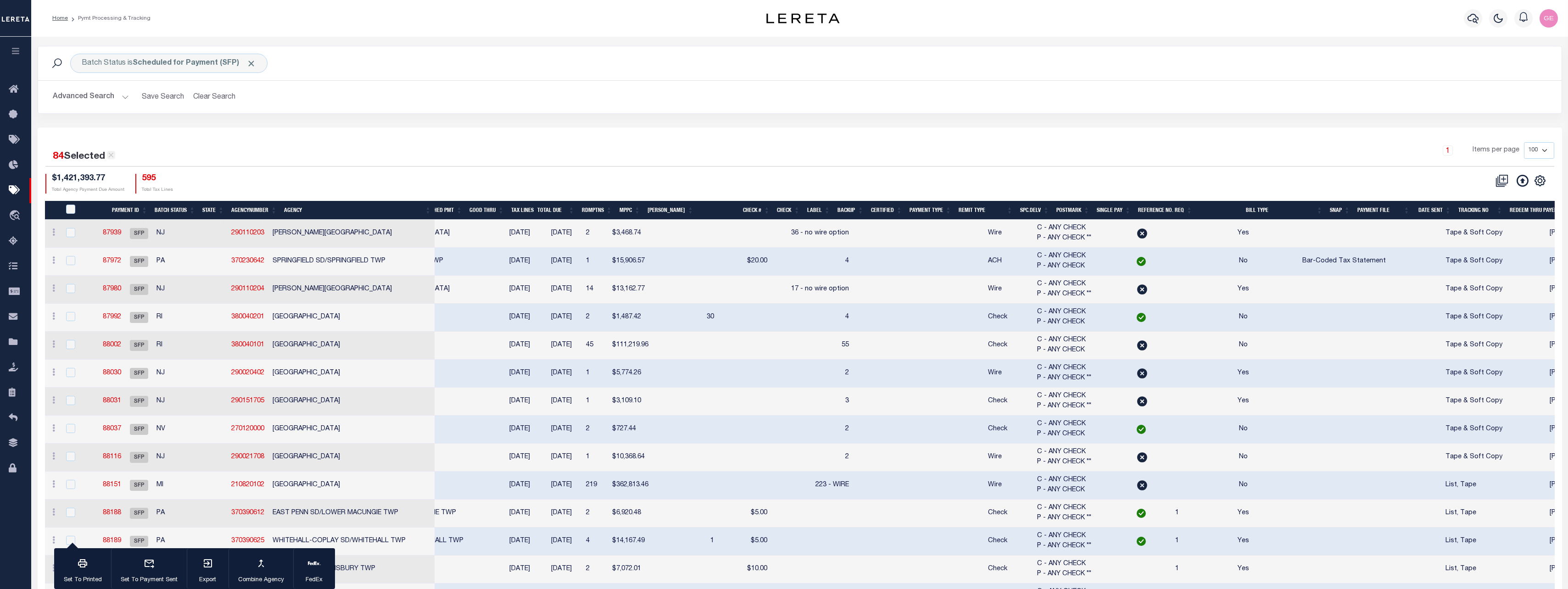
checkbox input "false"
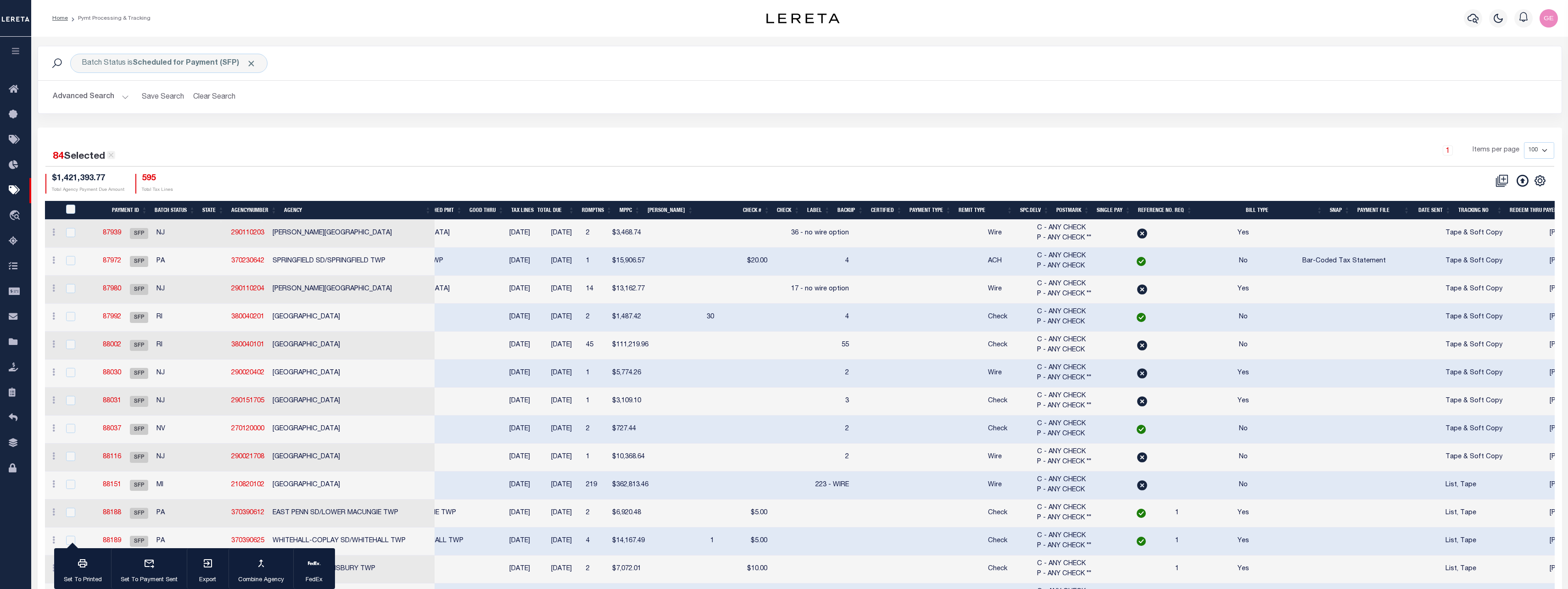
checkbox input "false"
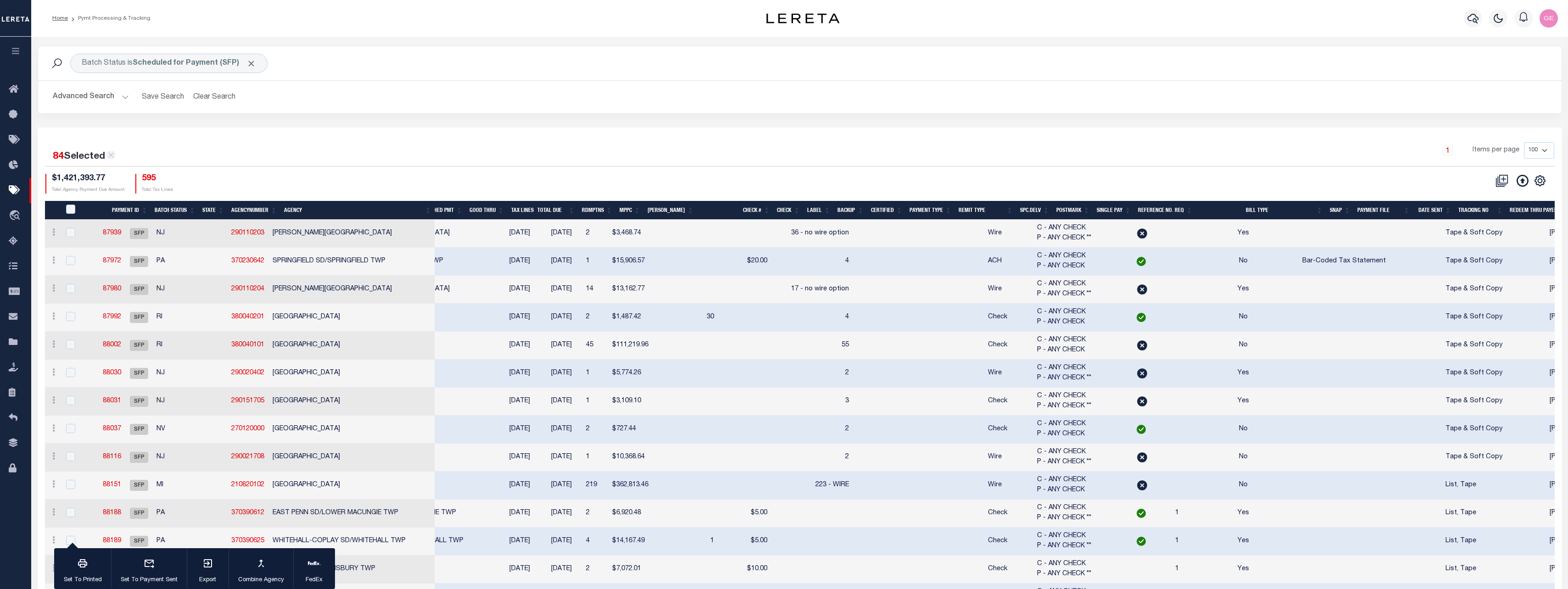
checkbox input "false"
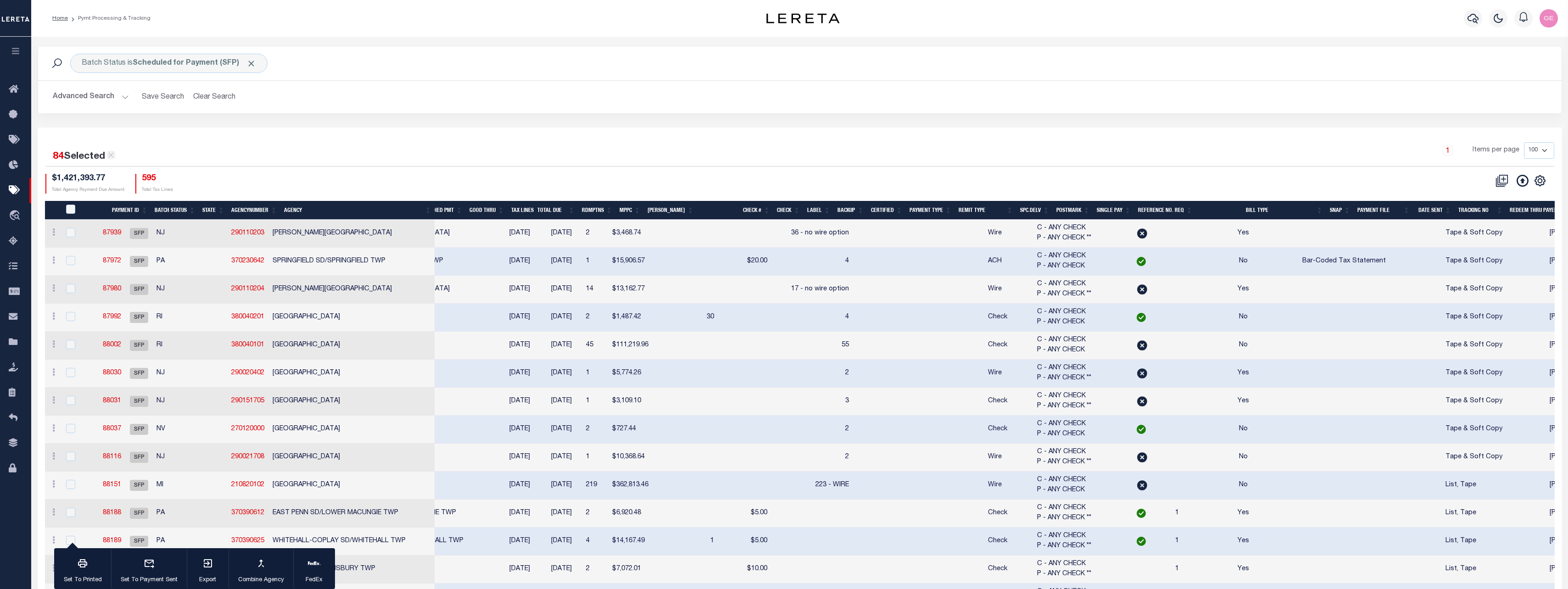
checkbox input "false"
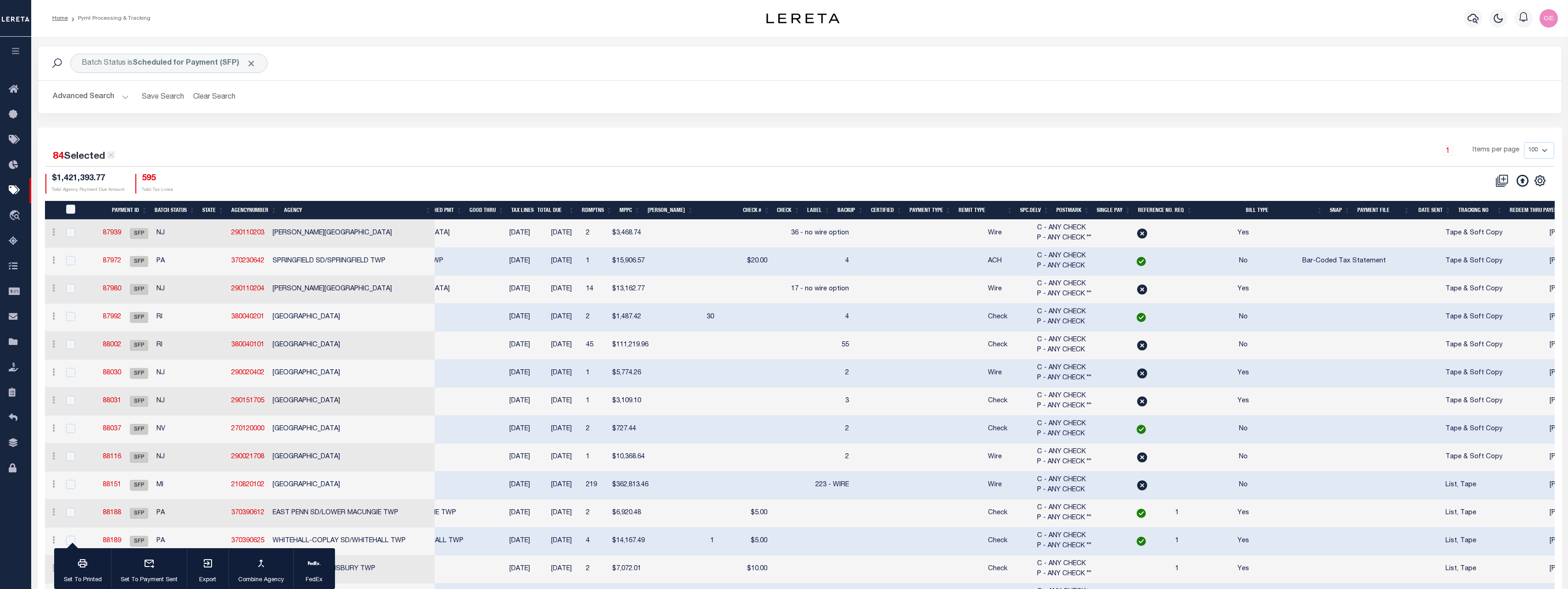
checkbox input "false"
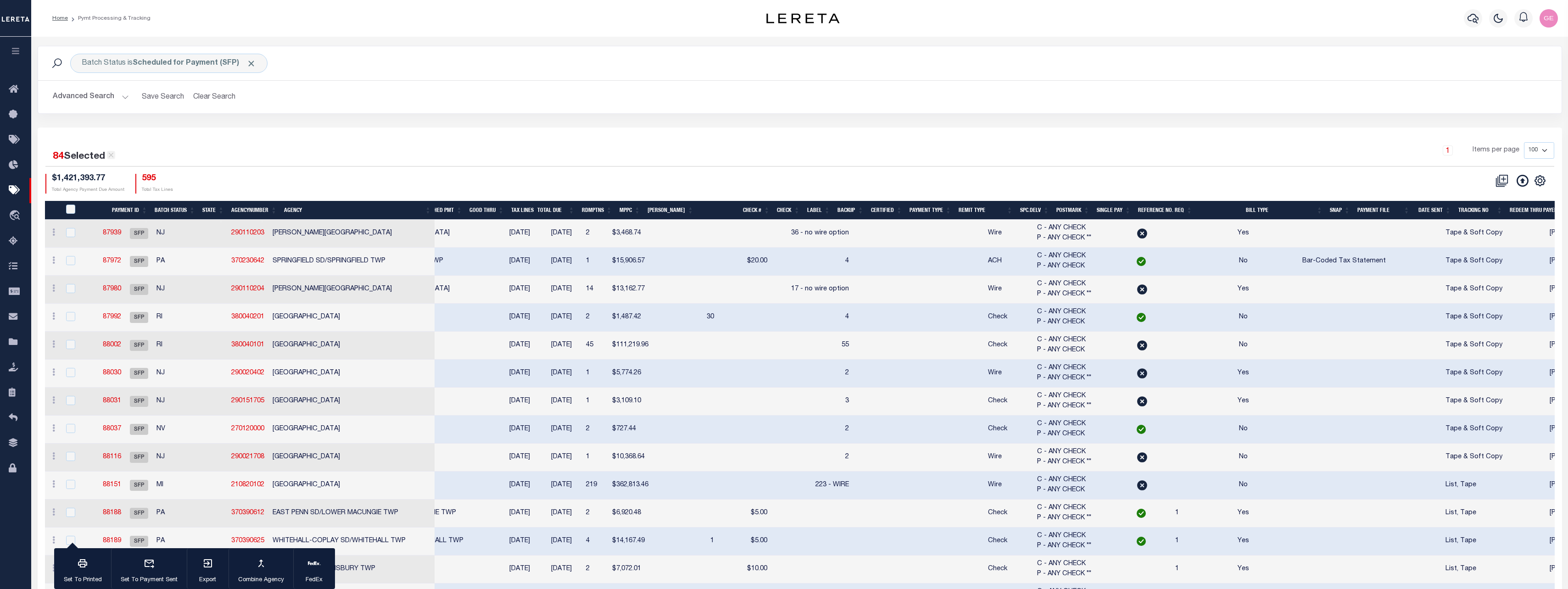
checkbox input "false"
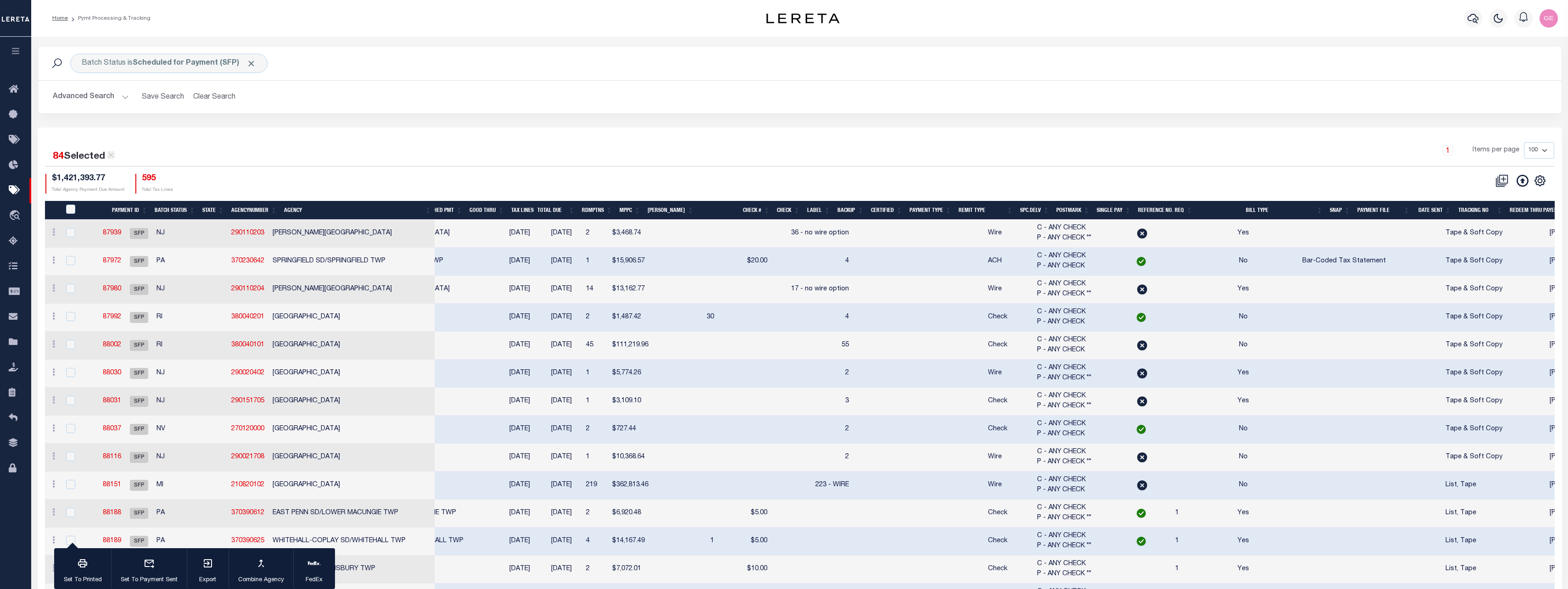
checkbox input "false"
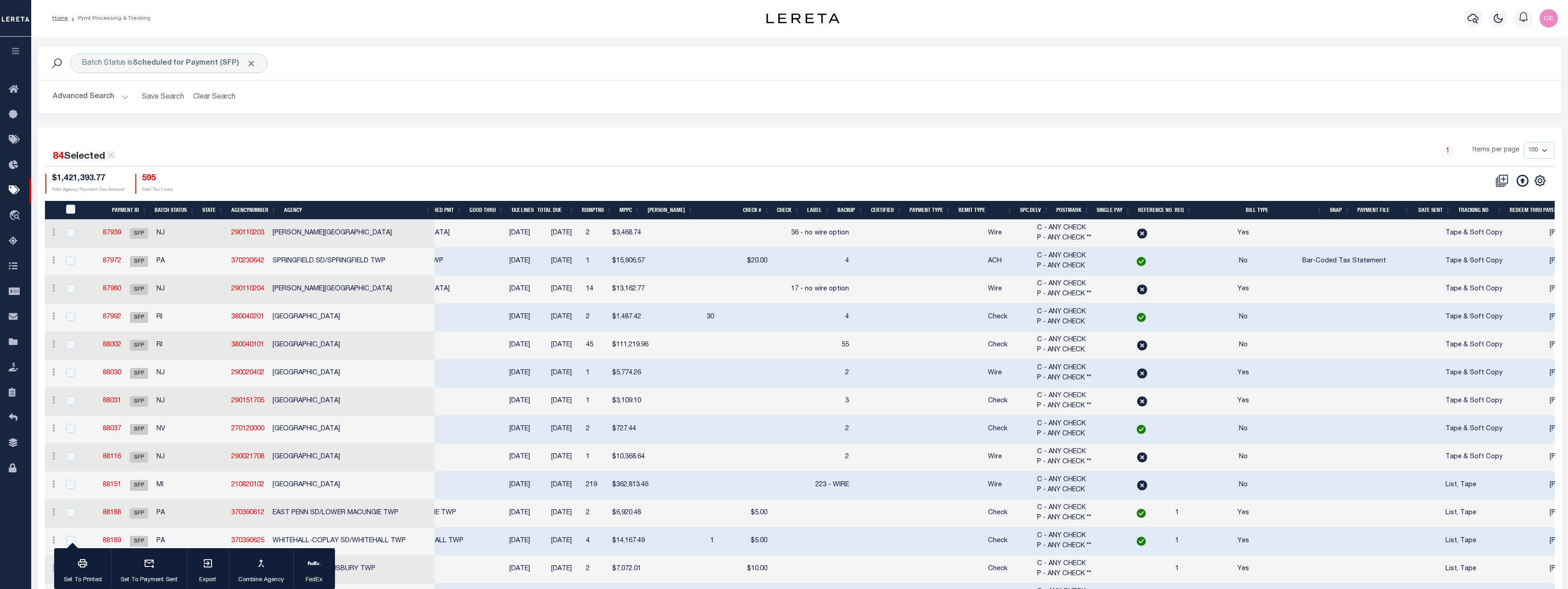
checkbox input "false"
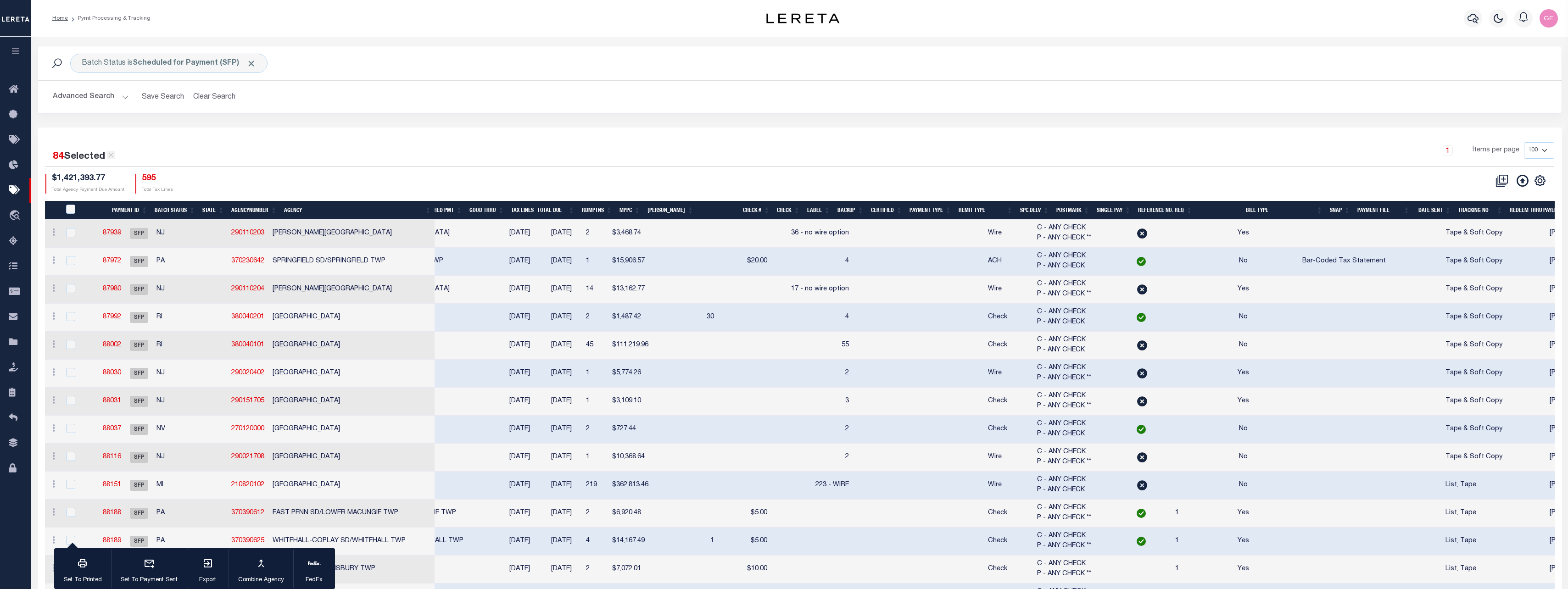
checkbox input "false"
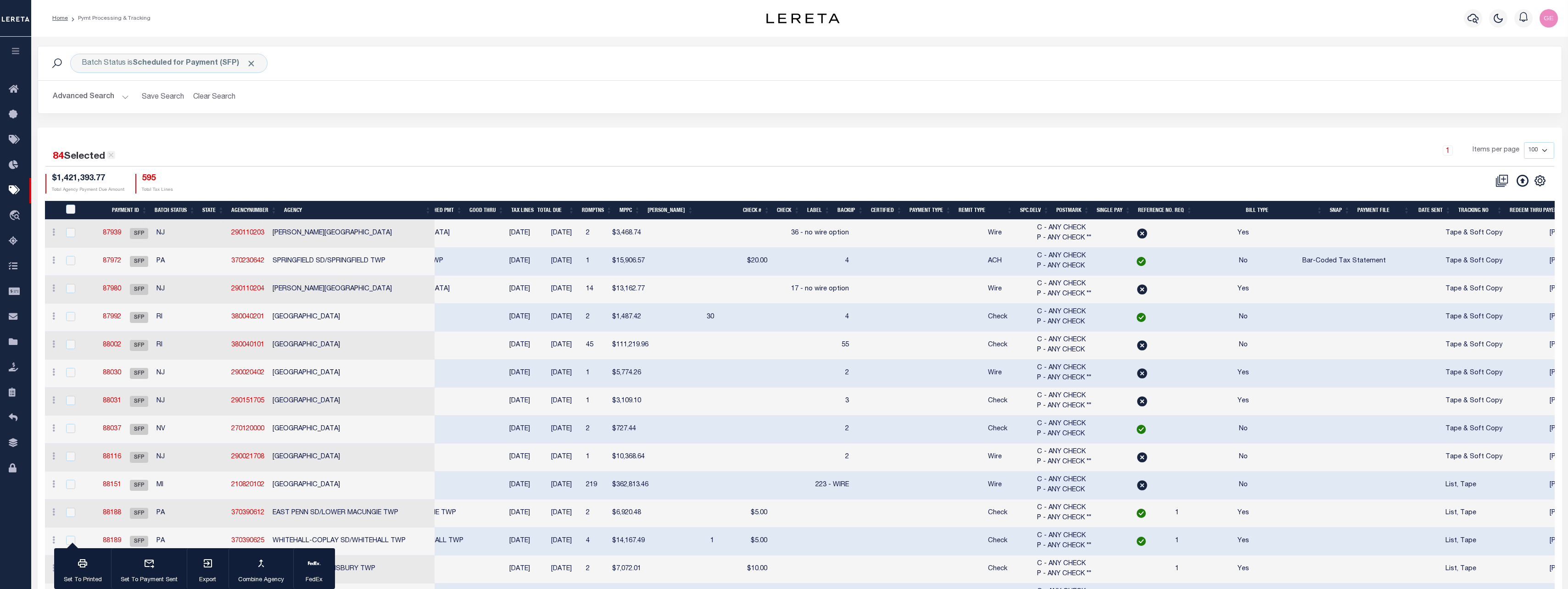
checkbox input "false"
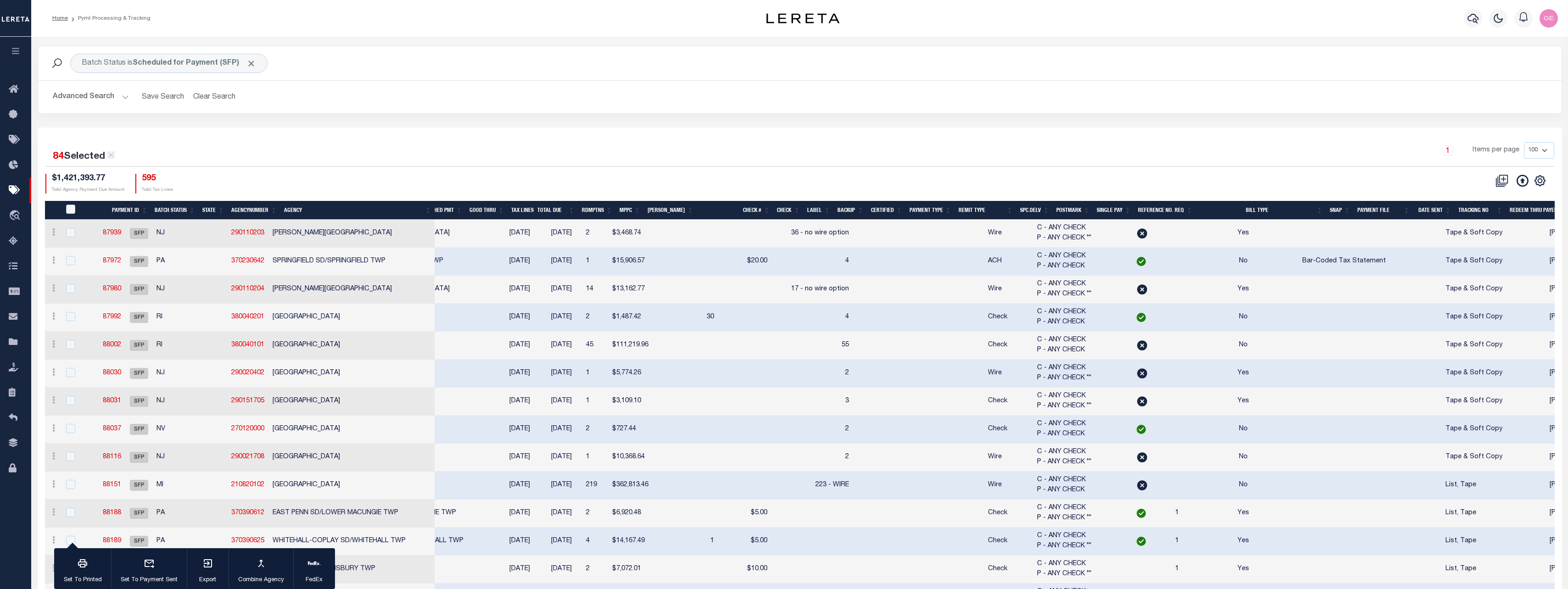
checkbox input "false"
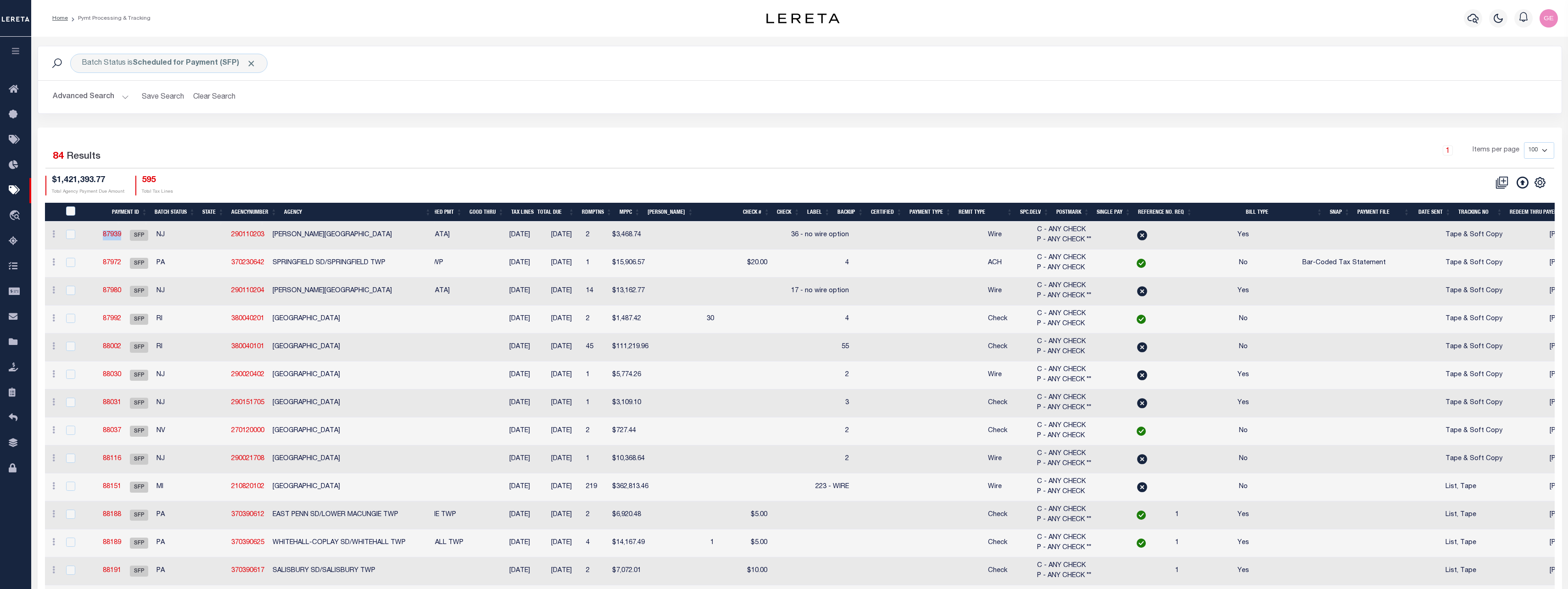
drag, startPoint x: 136, startPoint y: 235, endPoint x: 119, endPoint y: 235, distance: 17.0
click at [119, 235] on td "87939" at bounding box center [112, 235] width 27 height 28
checkbox input "true"
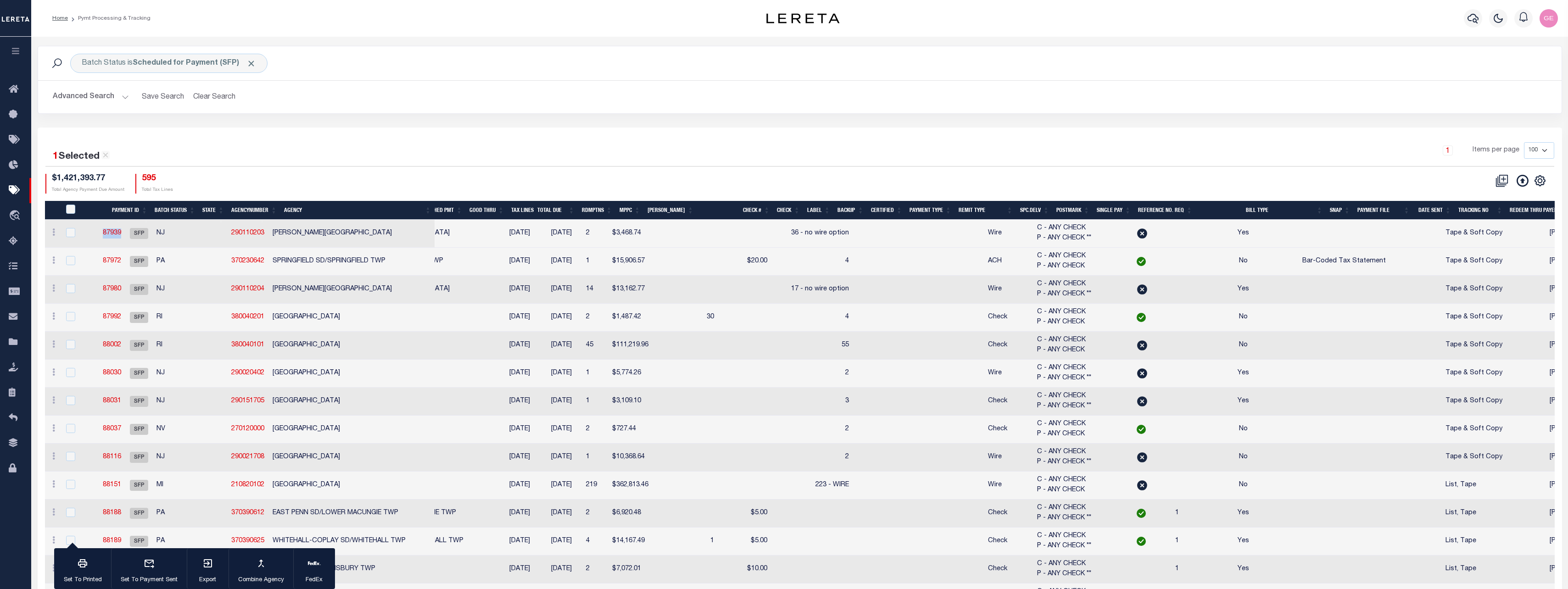
copy link "87939"
click at [124, 100] on button "Advanced Search" at bounding box center [91, 97] width 76 height 18
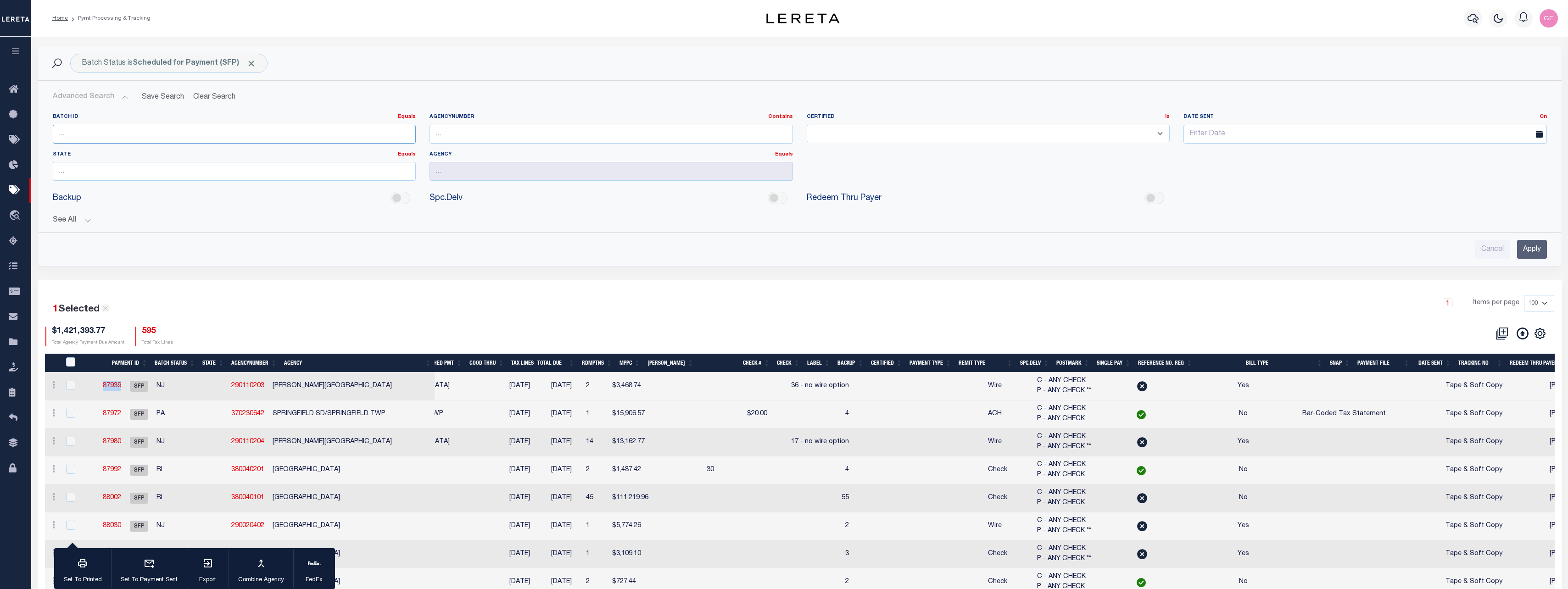
click at [130, 136] on input "number" at bounding box center [235, 134] width 364 height 19
paste input "87939"
type input "87939"
click at [1522, 254] on input "Apply" at bounding box center [1532, 249] width 30 height 19
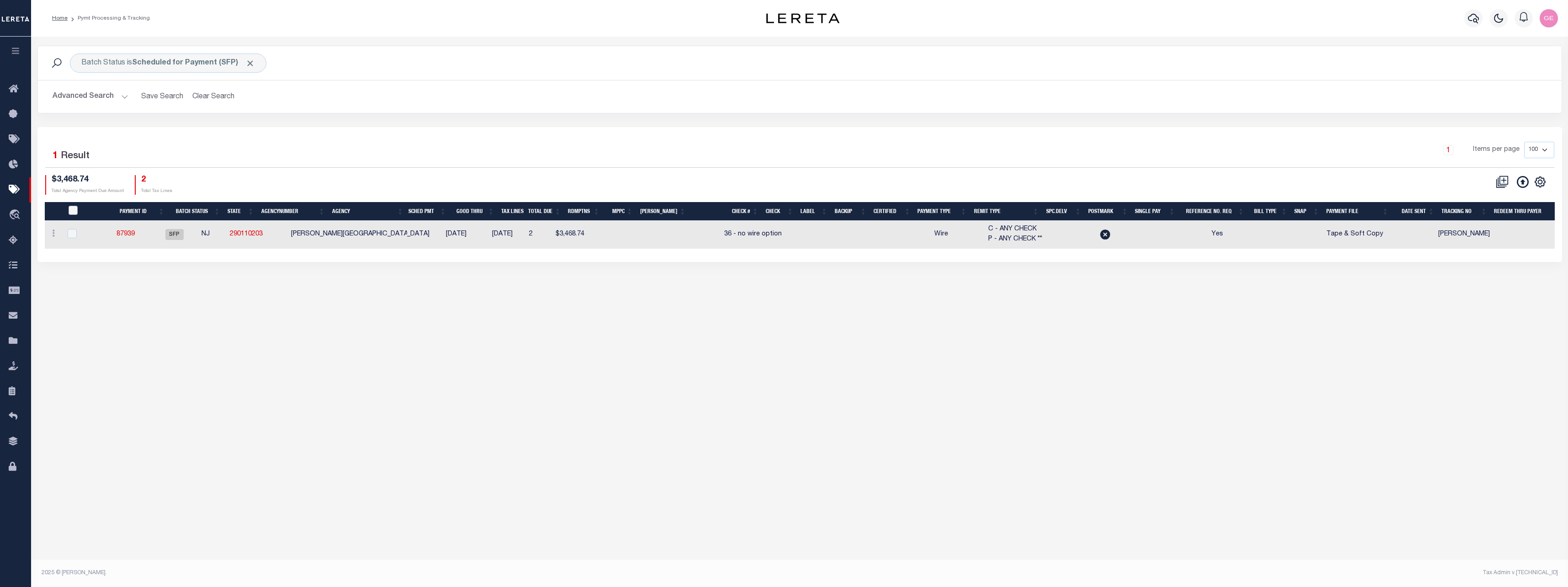
click at [74, 210] on input "PayeePmtBatchStatus" at bounding box center [73, 210] width 9 height 9
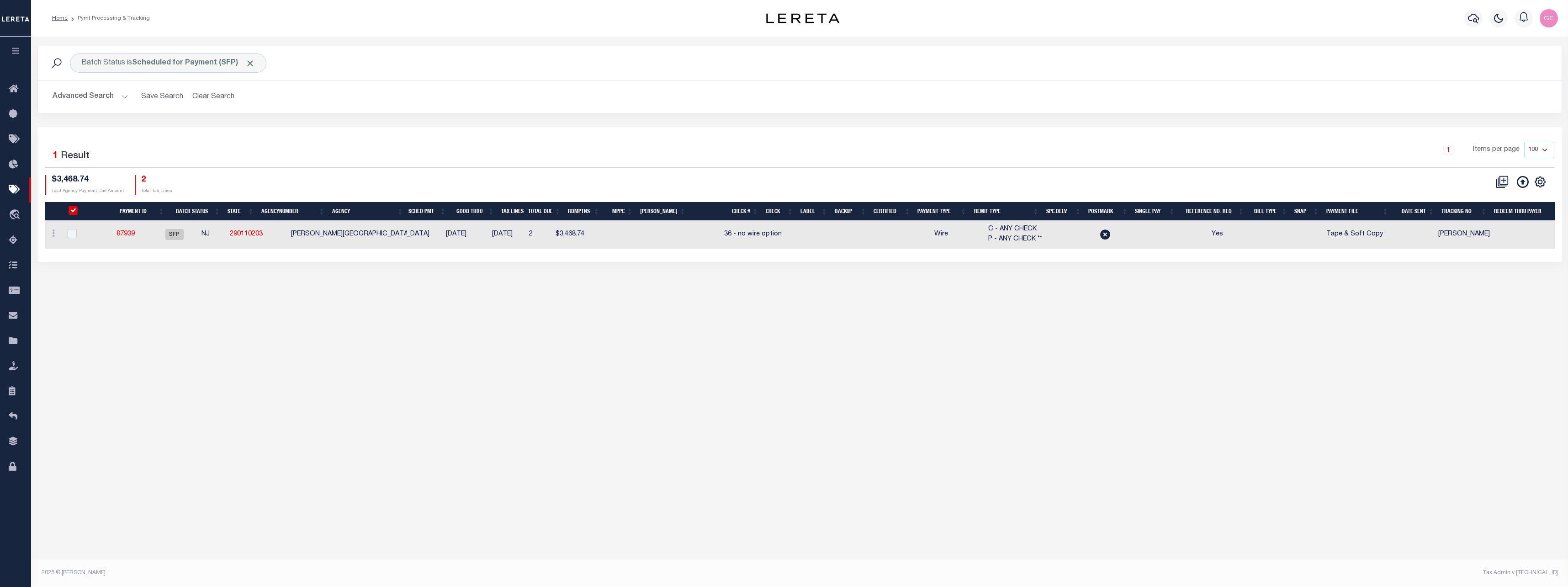
click at [74, 210] on input "PayeePmtBatchStatus" at bounding box center [73, 210] width 9 height 9
checkbox input "false"
click at [55, 237] on icon at bounding box center [53, 233] width 3 height 7
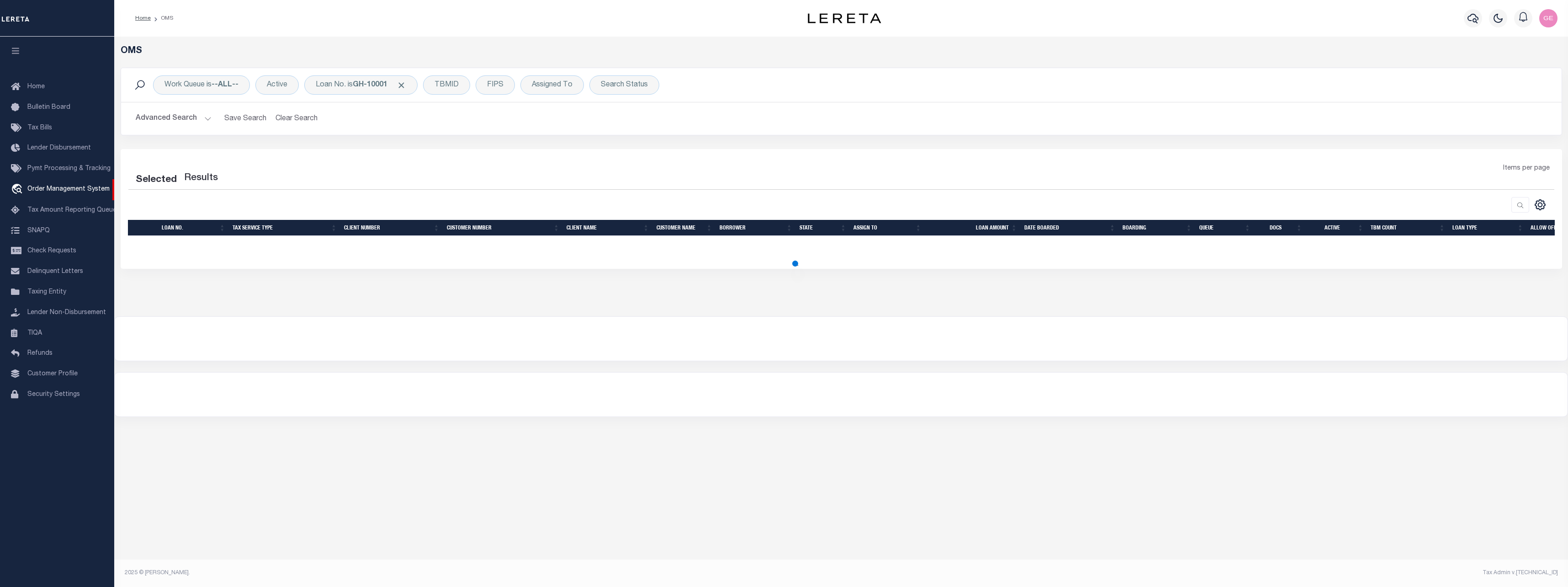
select select "200"
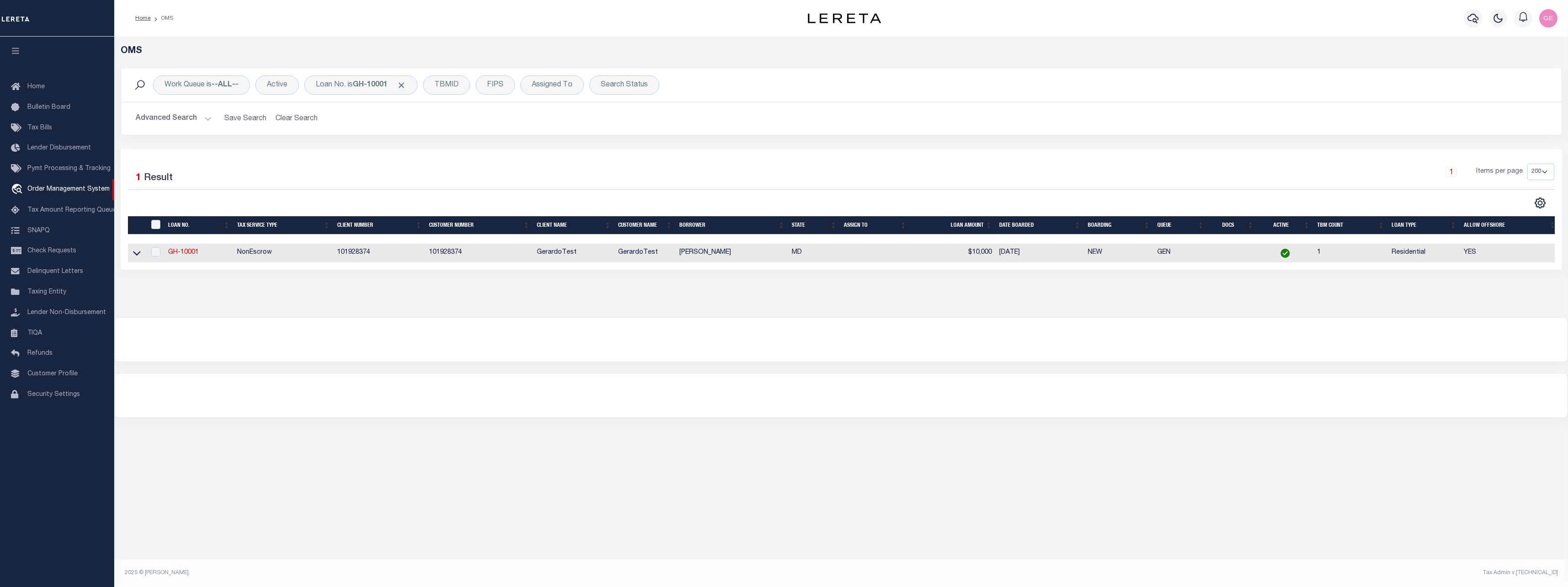
click at [189, 259] on td "GH-10001" at bounding box center [199, 253] width 69 height 18
checkbox input "true"
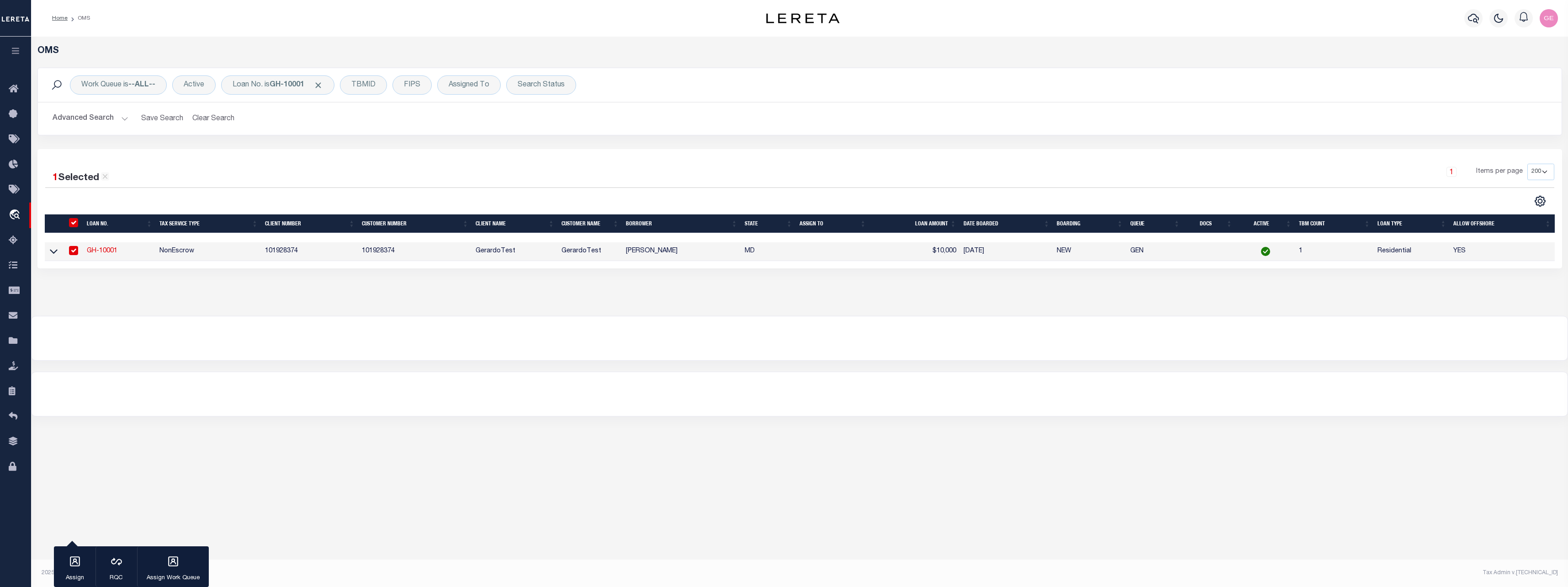
click at [194, 256] on td "NonEscrow" at bounding box center [209, 252] width 105 height 18
checkbox input "false"
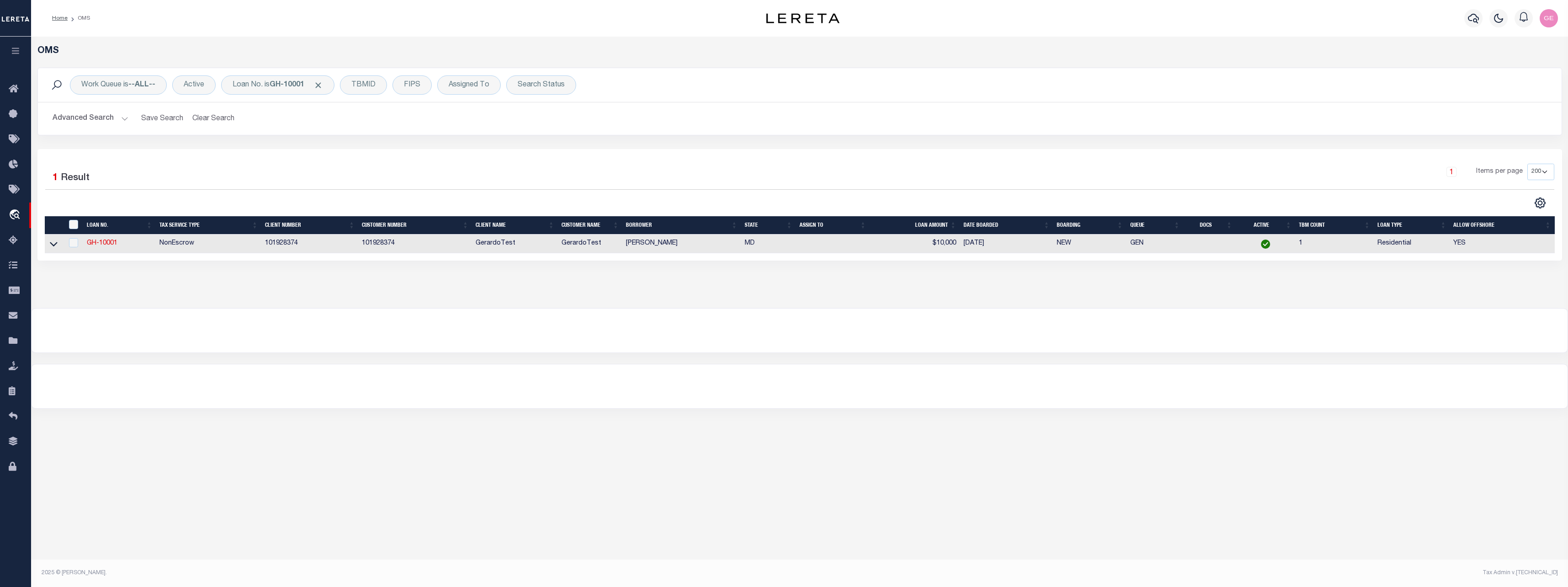
click at [99, 238] on td "GH-10001" at bounding box center [119, 244] width 72 height 18
checkbox input "true"
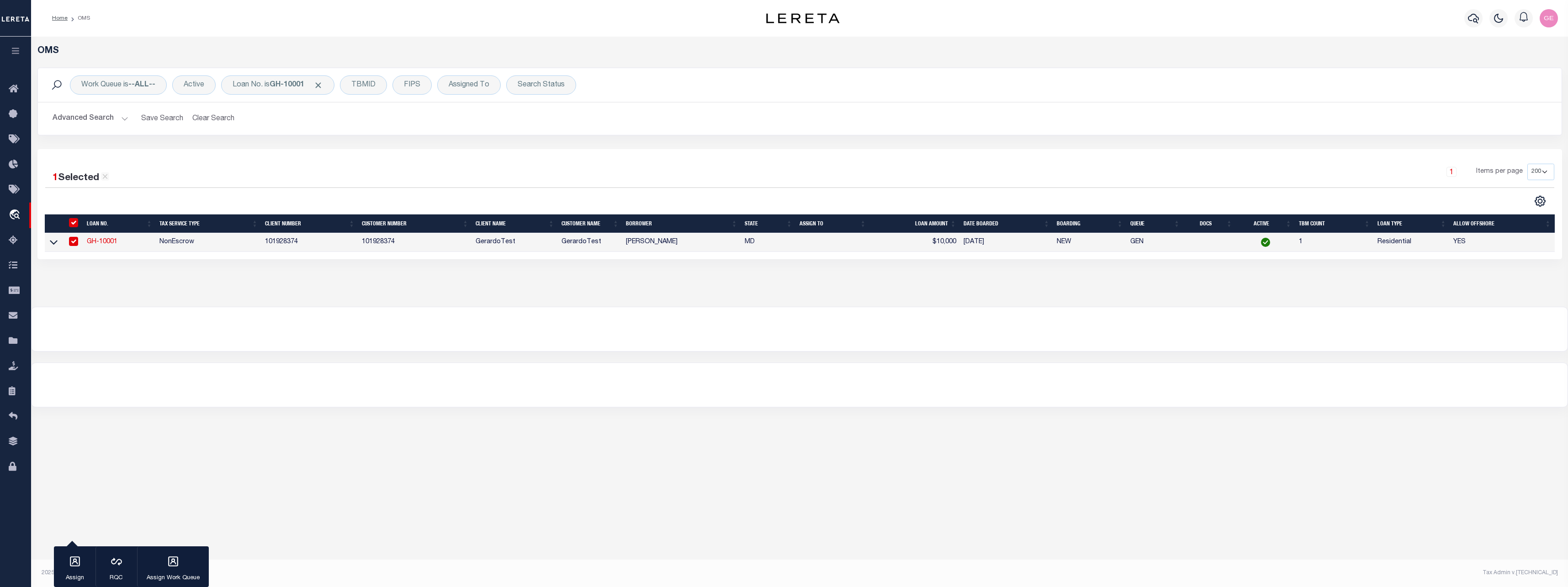
click at [103, 245] on link "GH-10001" at bounding box center [102, 242] width 31 height 7
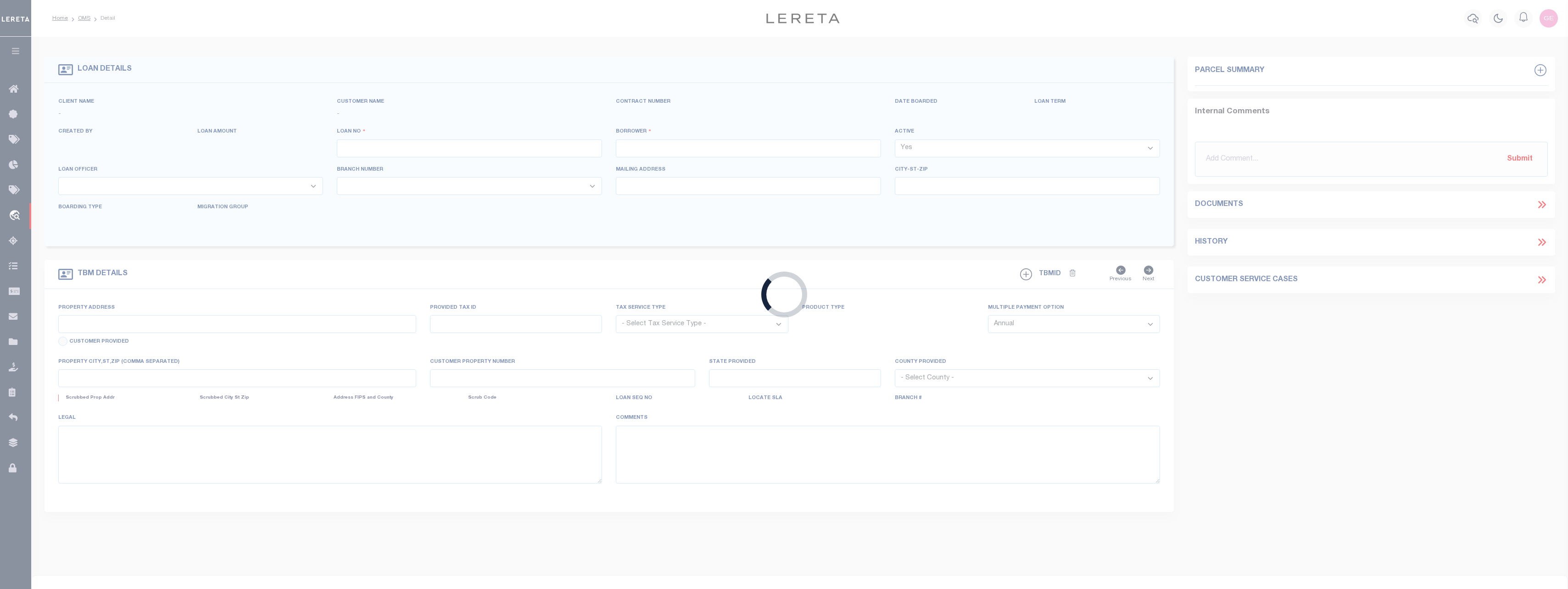
type input "GH-10001"
type input "[PERSON_NAME]"
select select
type input "09/23/2025"
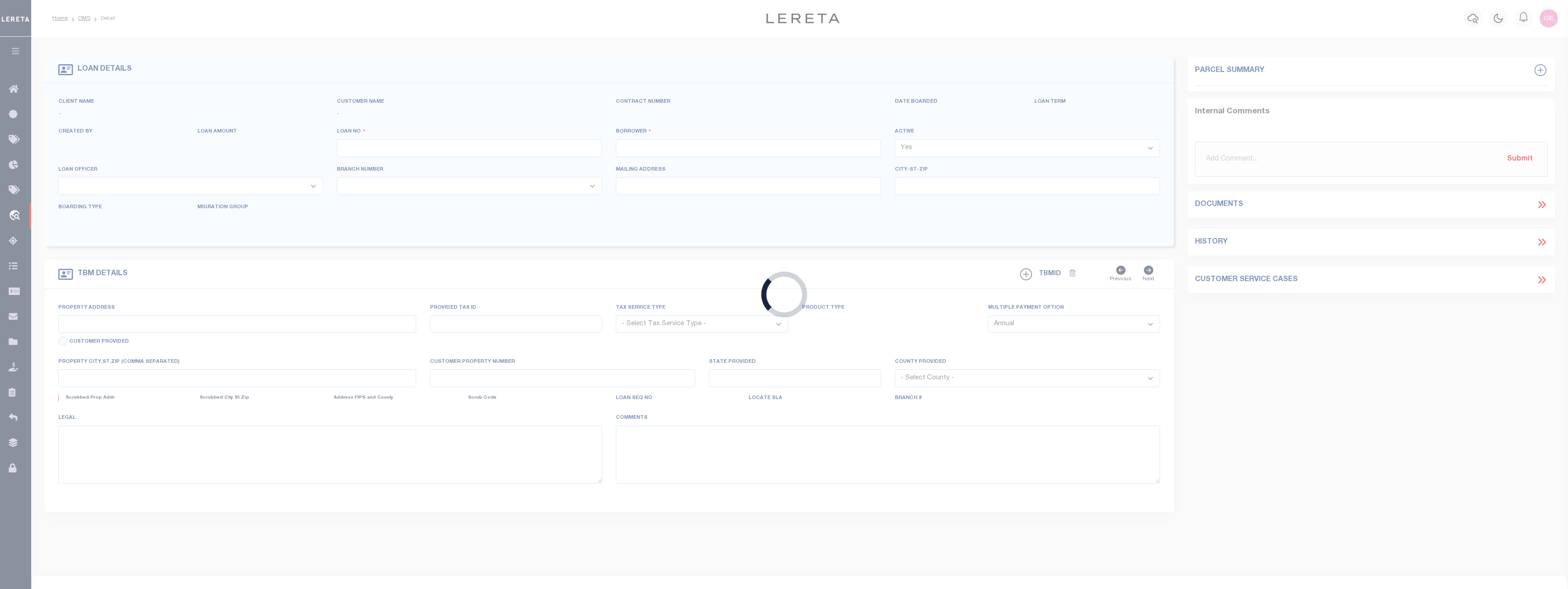
select select "500"
select select "10"
select select "NonEscrow"
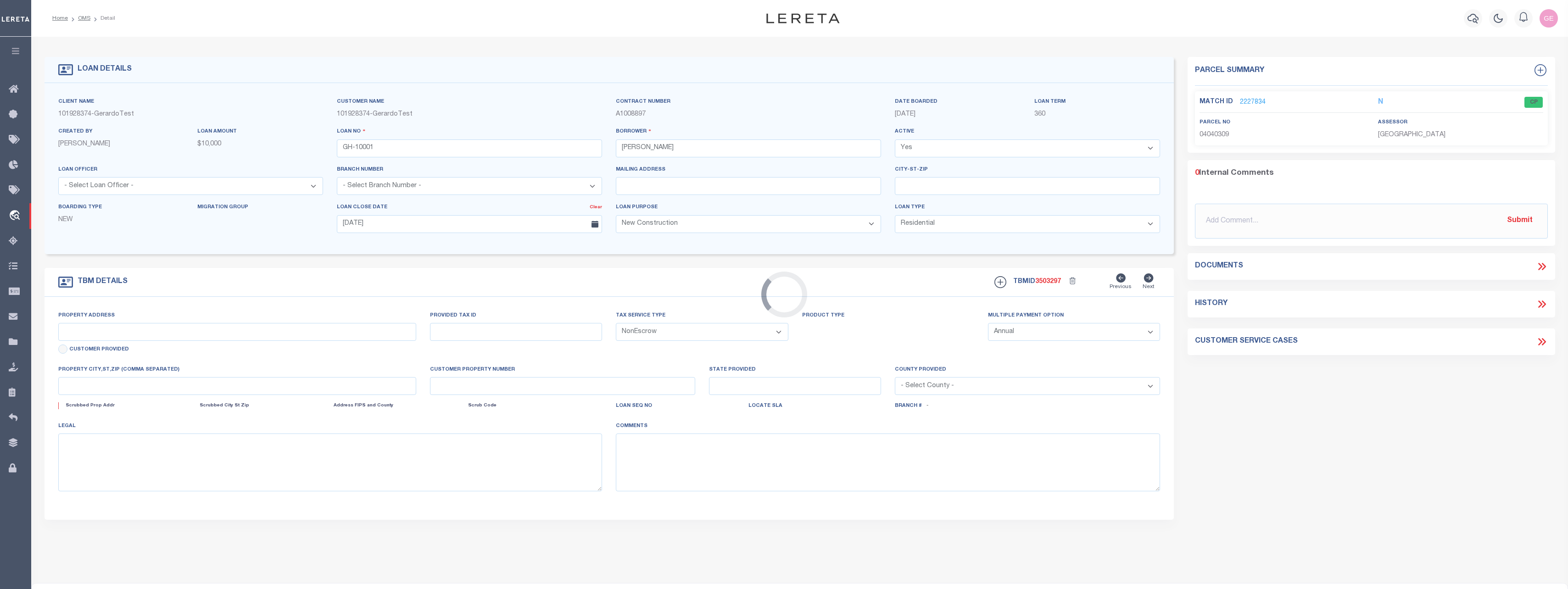
type input "1604 [PERSON_NAME] CT"
type input "JARRETTSVILLE MD 21084-1509"
type input "MD"
select select
select select "2"
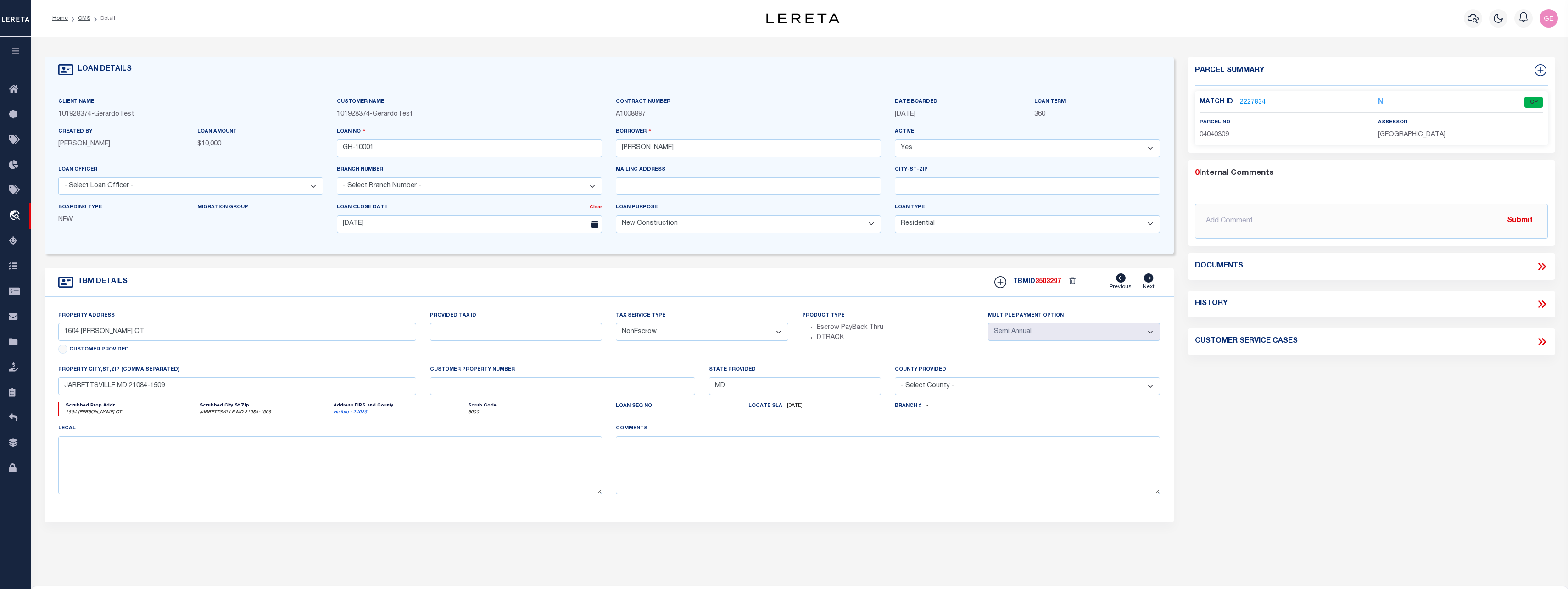
click at [1256, 98] on link "2227834" at bounding box center [1252, 102] width 26 height 10
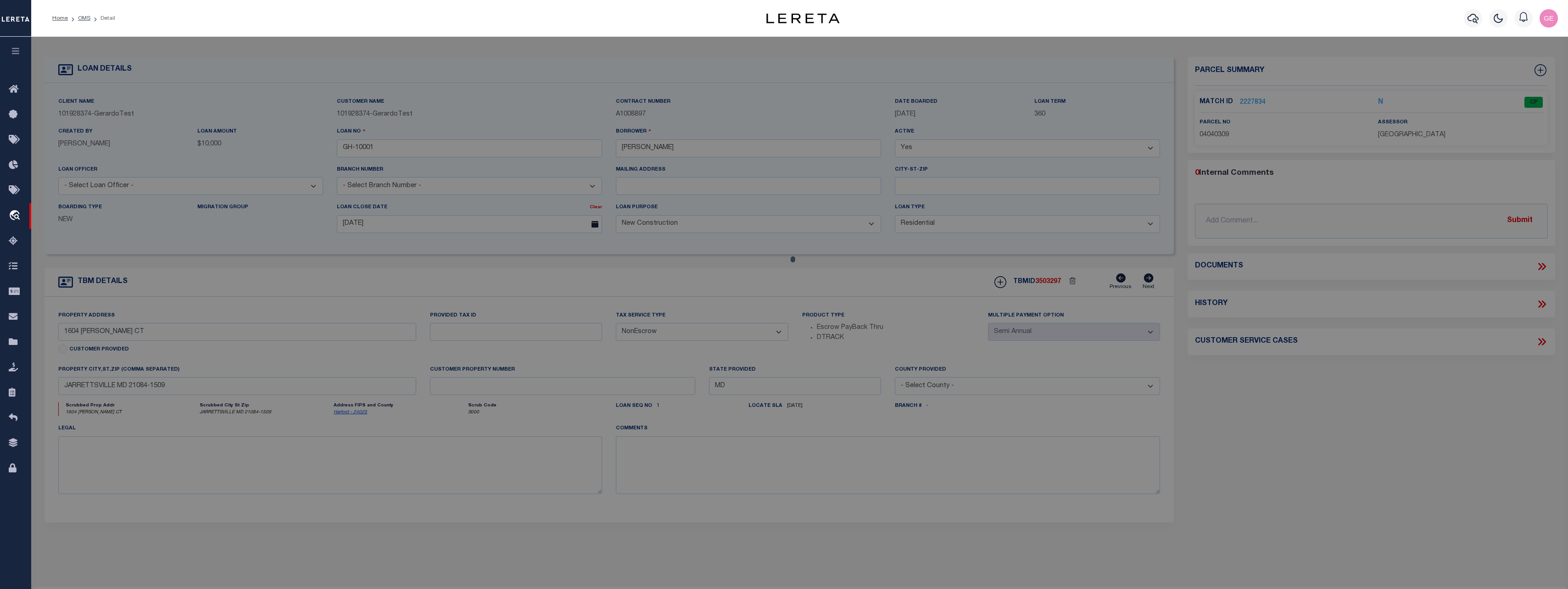
checkbox input "false"
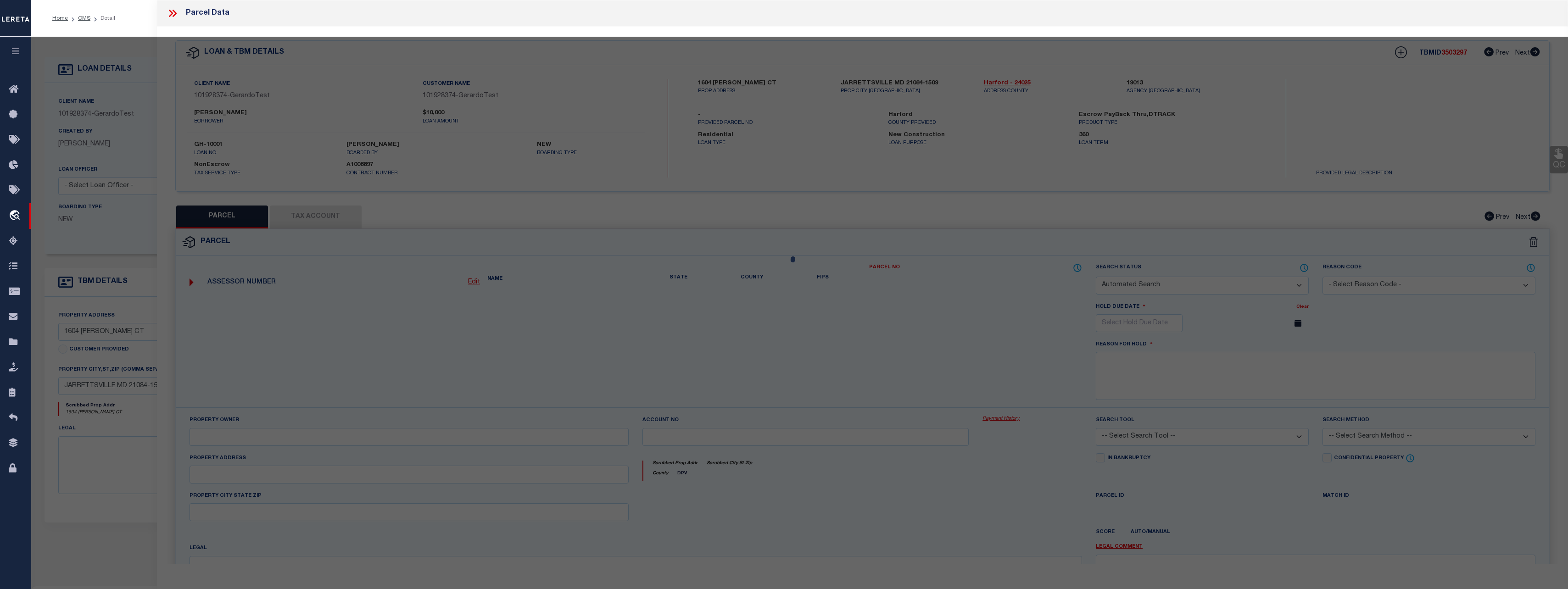
select select "CP"
type input "SONDRA NOVO"
select select "ATL"
select select "ADD"
type input "1604 CYNTHIA CT"
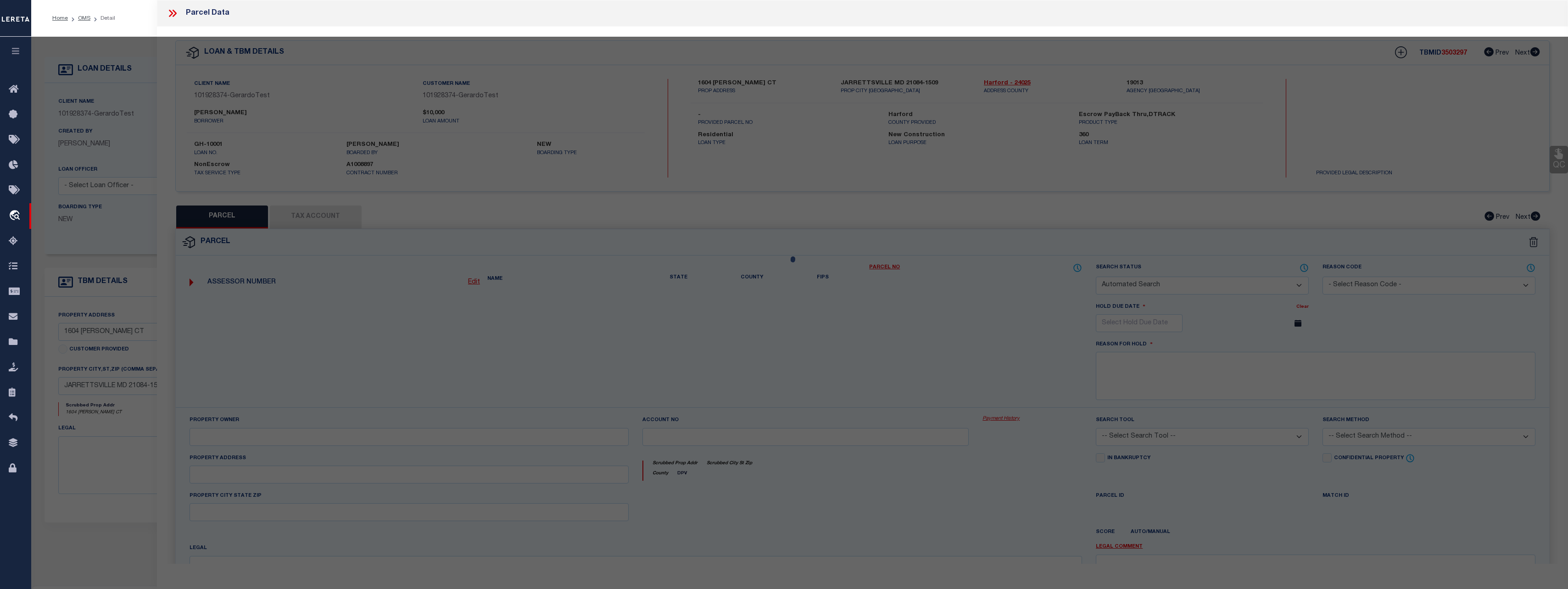
checkbox input "false"
type input "JARRETTSVILLE, MD 21084"
type textarea "LOT 127 1.64 AC 1604 [PERSON_NAME] COURT ADV HILL FM S1 PT 22/52"
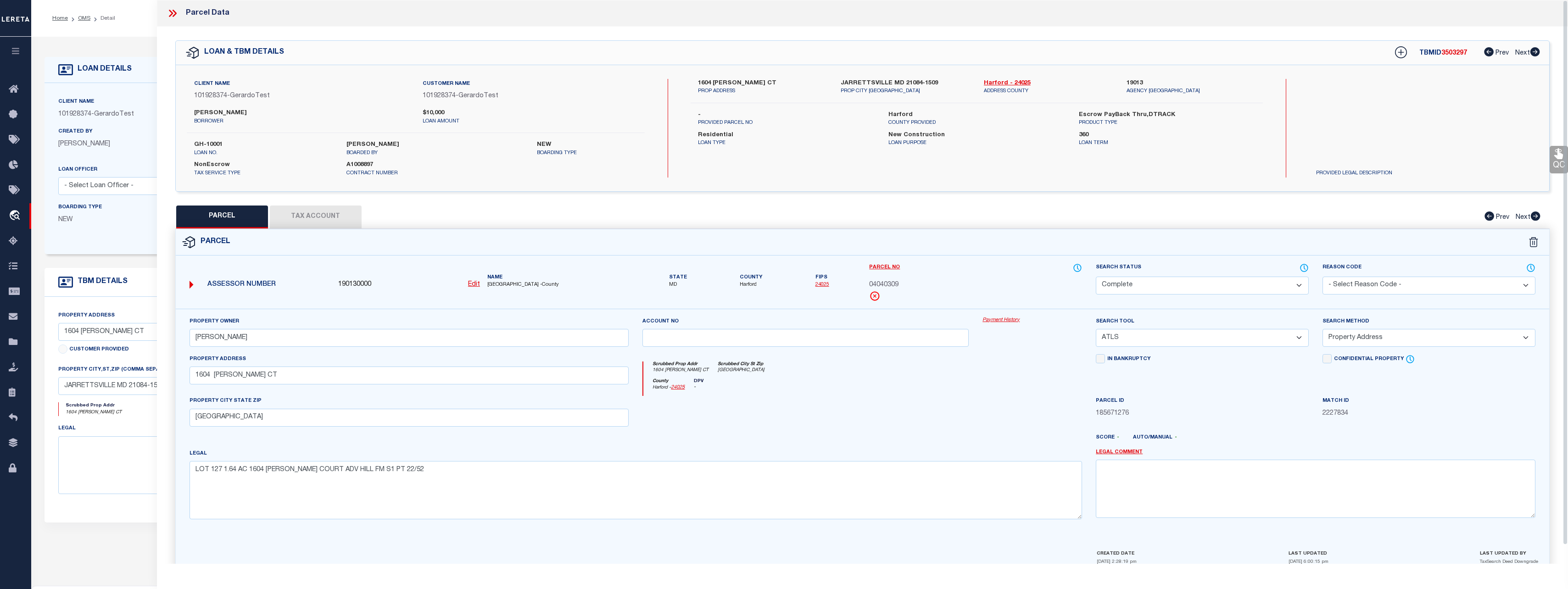
click at [995, 316] on div "Property Owner SONDRA NOVO Account no Payment History Search Tool -- Select Sea…" at bounding box center [862, 428] width 1373 height 240
click at [996, 317] on link "Payment History" at bounding box center [1032, 321] width 100 height 8
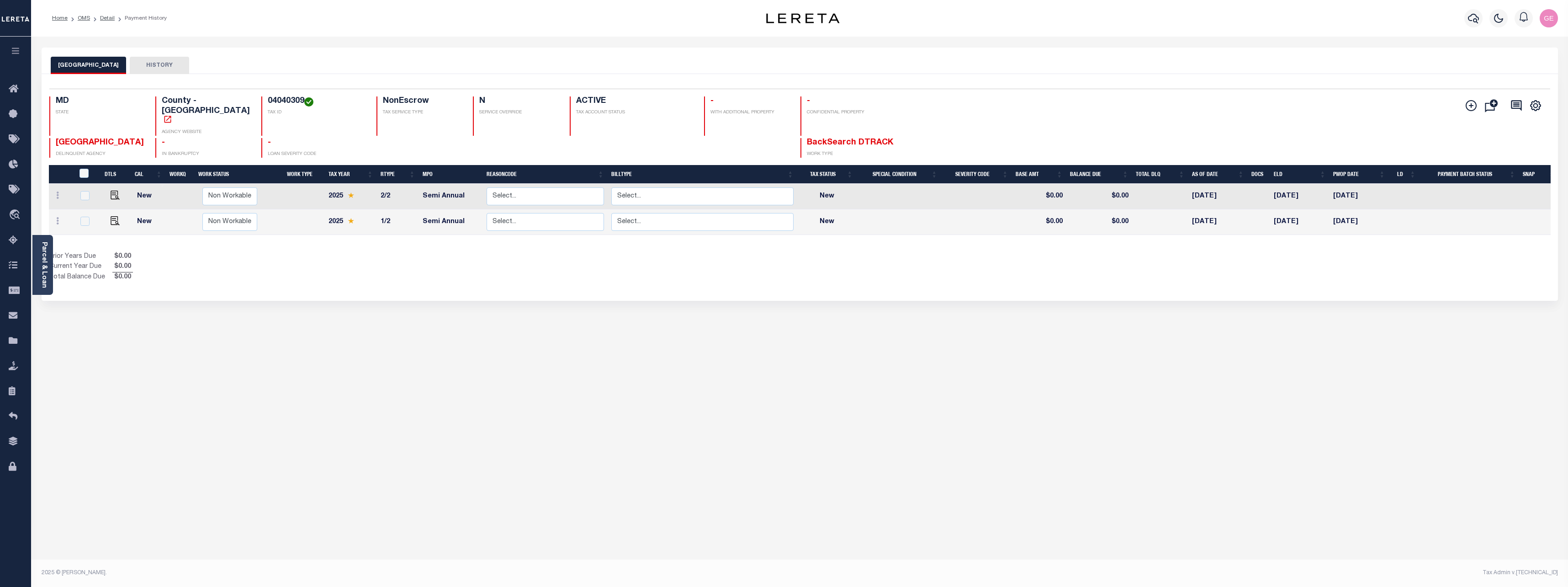
click at [84, 170] on div "&nbsp;" at bounding box center [89, 173] width 23 height 10
click at [84, 169] on input "&nbsp;" at bounding box center [84, 173] width 9 height 9
checkbox input "true"
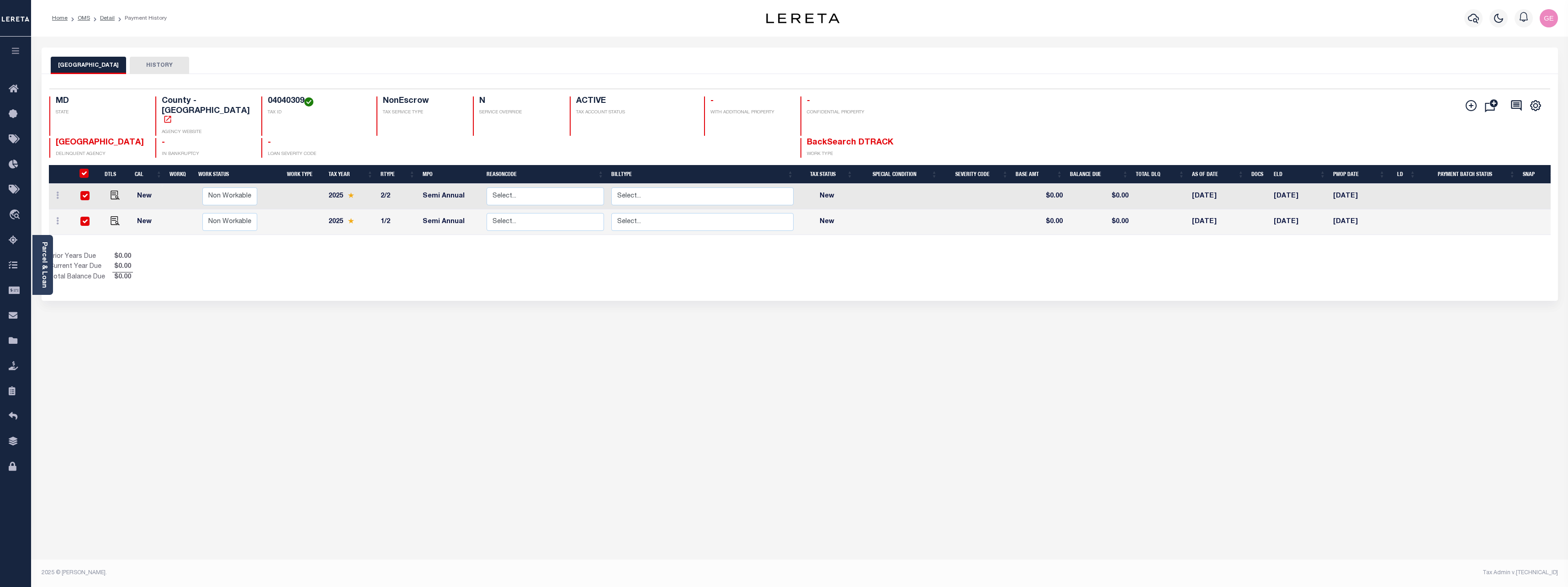
checkbox input "true"
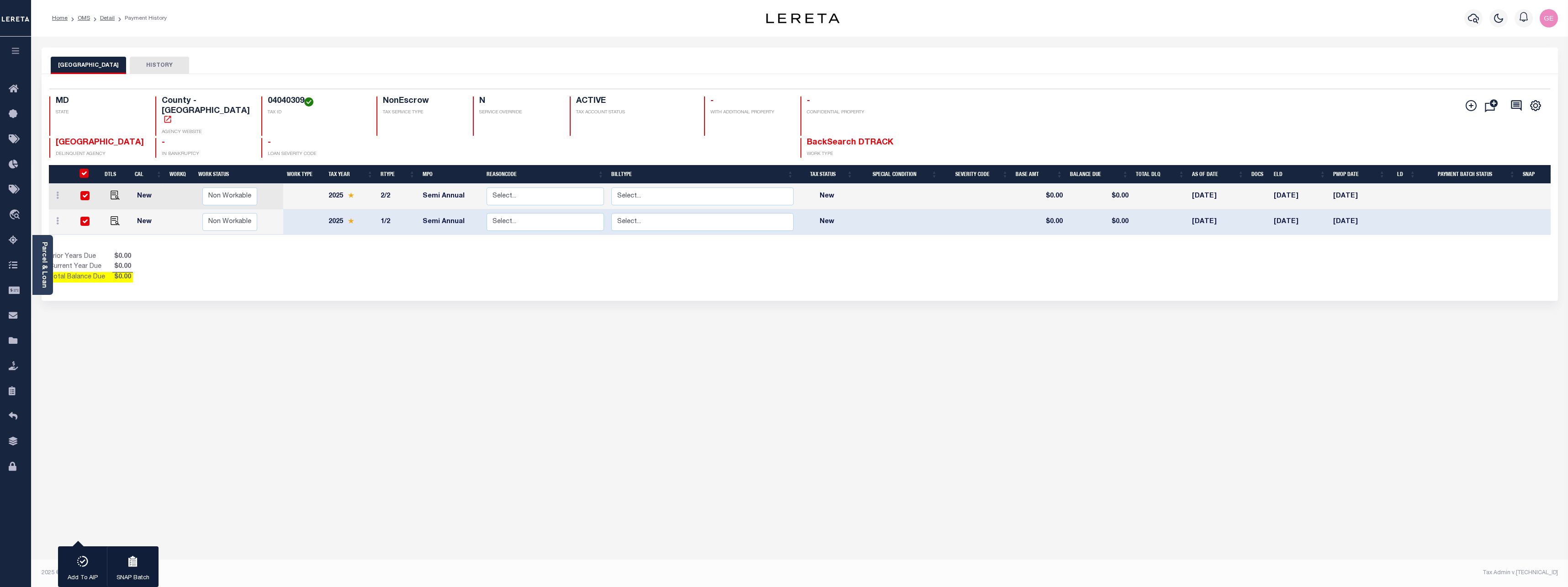
click at [84, 169] on input "&nbsp;" at bounding box center [84, 173] width 9 height 9
checkbox input "false"
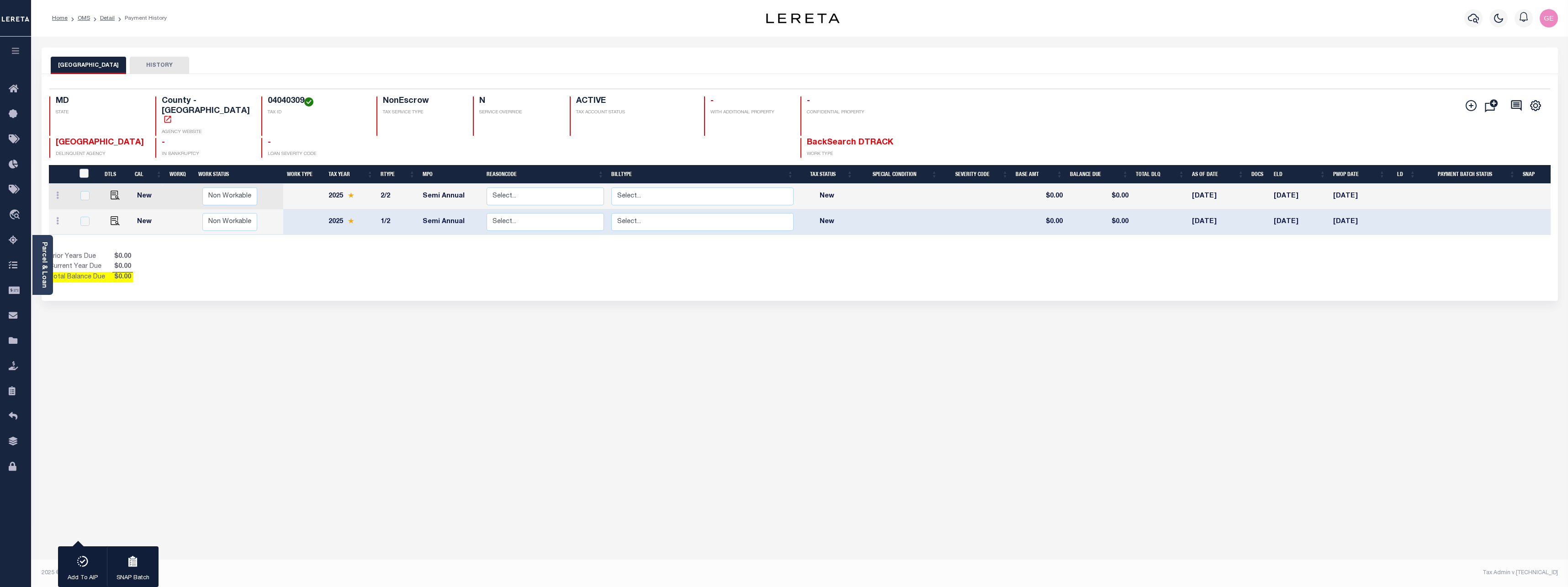
checkbox input "false"
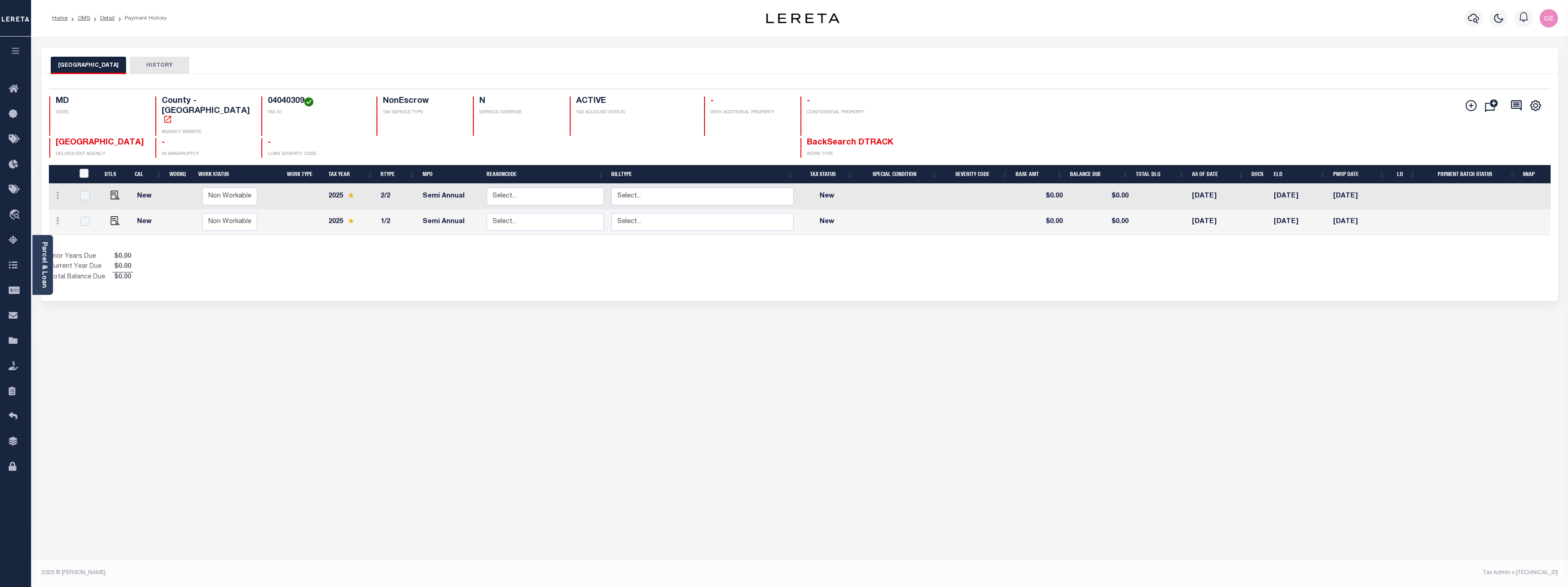
click at [84, 169] on input "&nbsp;" at bounding box center [84, 173] width 9 height 9
checkbox input "true"
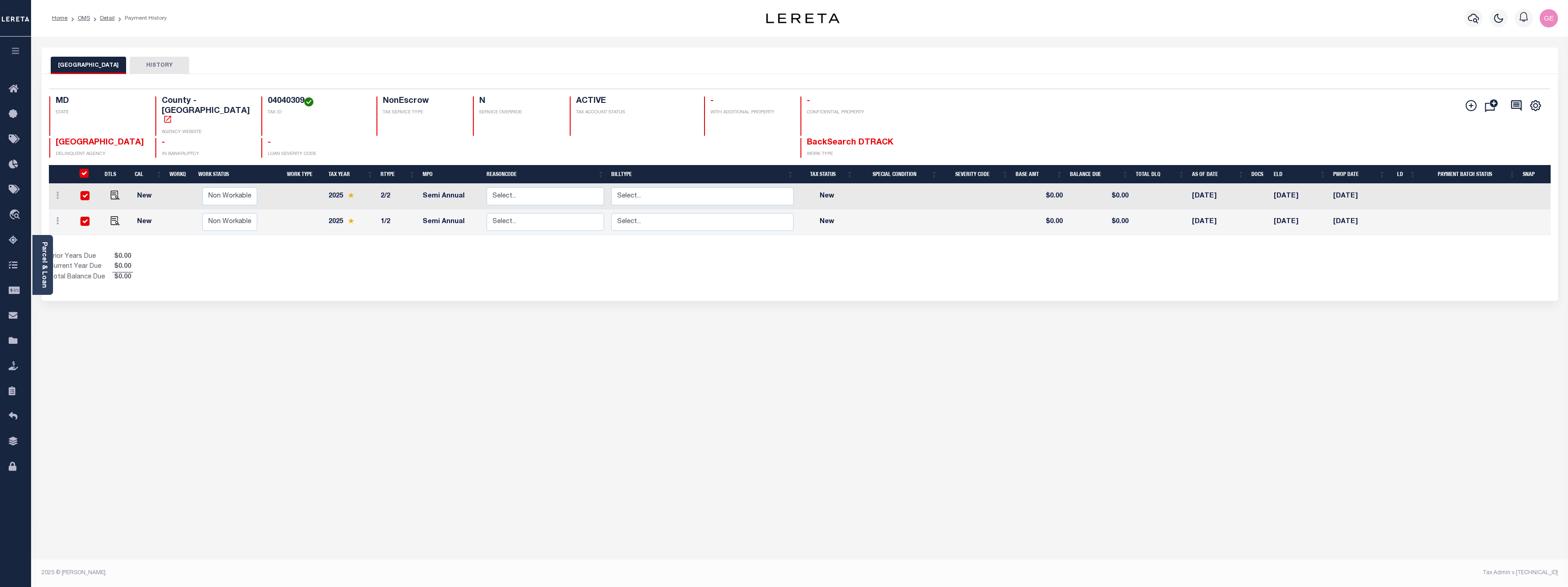
checkbox input "true"
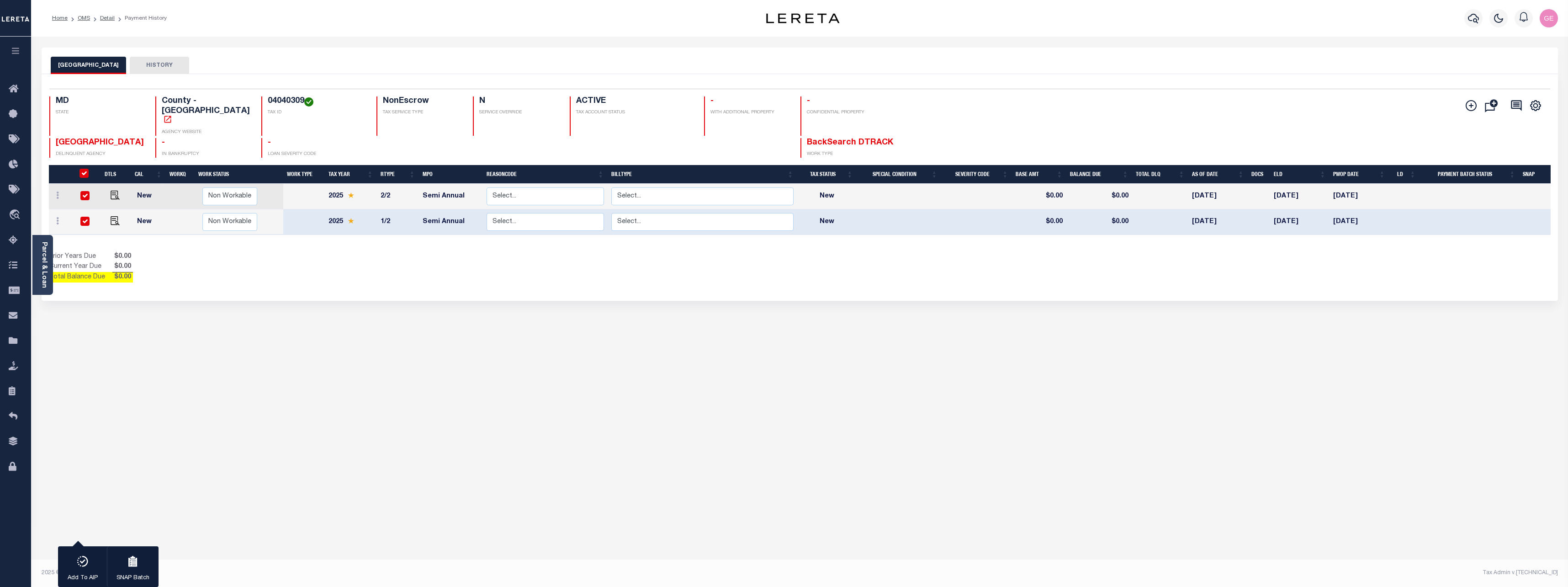
click at [84, 169] on input "&nbsp;" at bounding box center [84, 173] width 9 height 9
checkbox input "false"
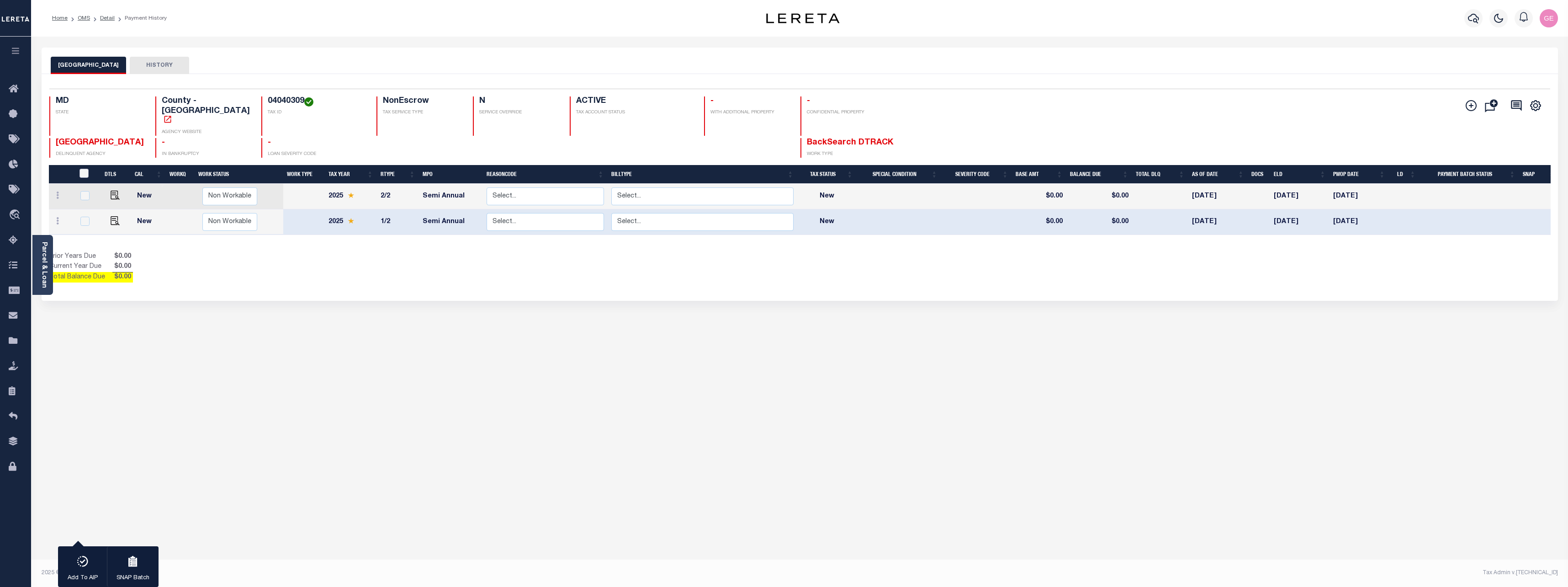
checkbox input "false"
